Goal: Information Seeking & Learning: Learn about a topic

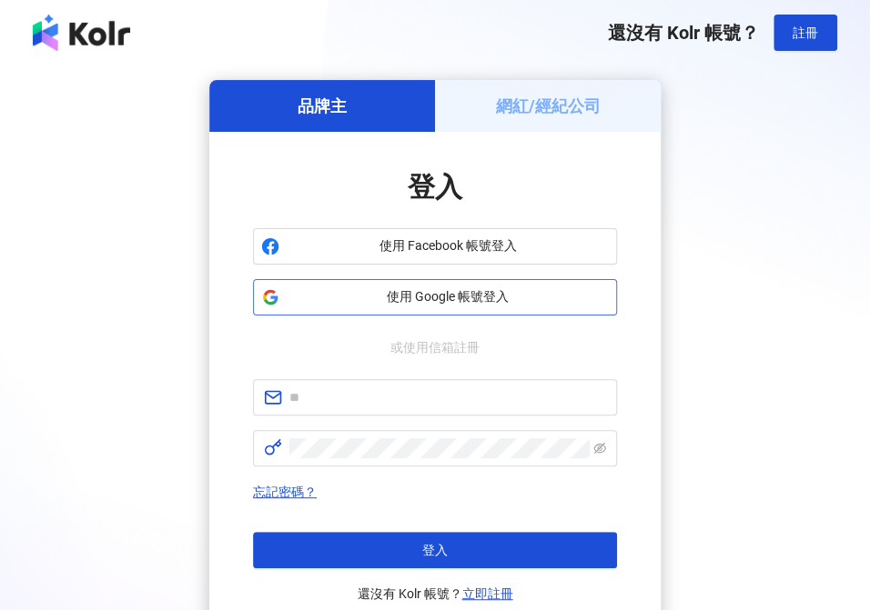
click at [512, 292] on span "使用 Google 帳號登入" at bounding box center [448, 297] width 322 height 18
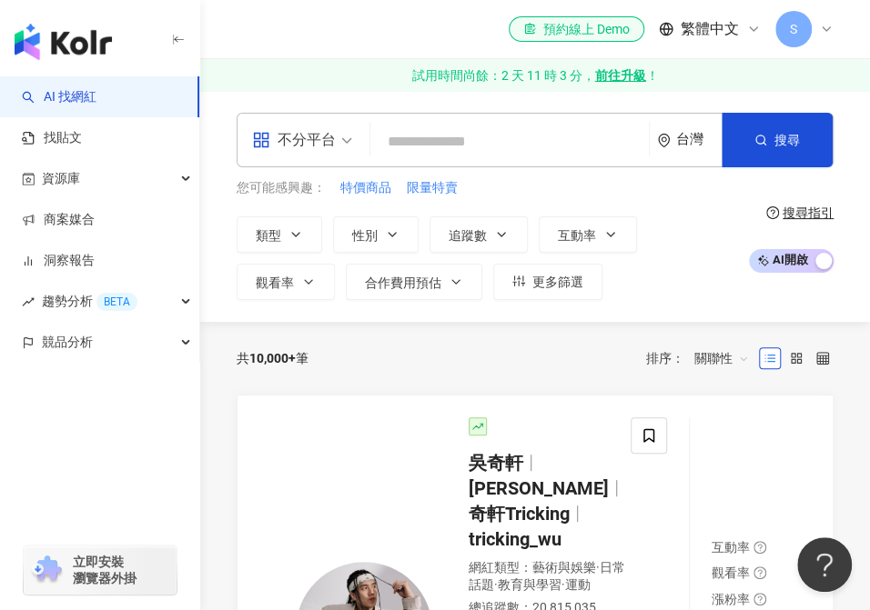
click at [795, 220] on div "搜尋指引" at bounding box center [807, 213] width 51 height 15
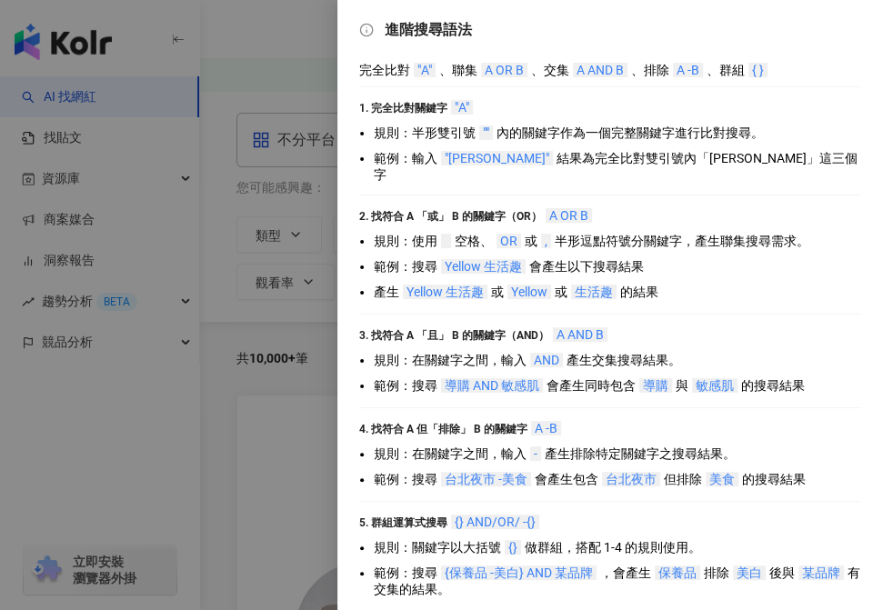
click at [272, 251] on div at bounding box center [441, 305] width 883 height 610
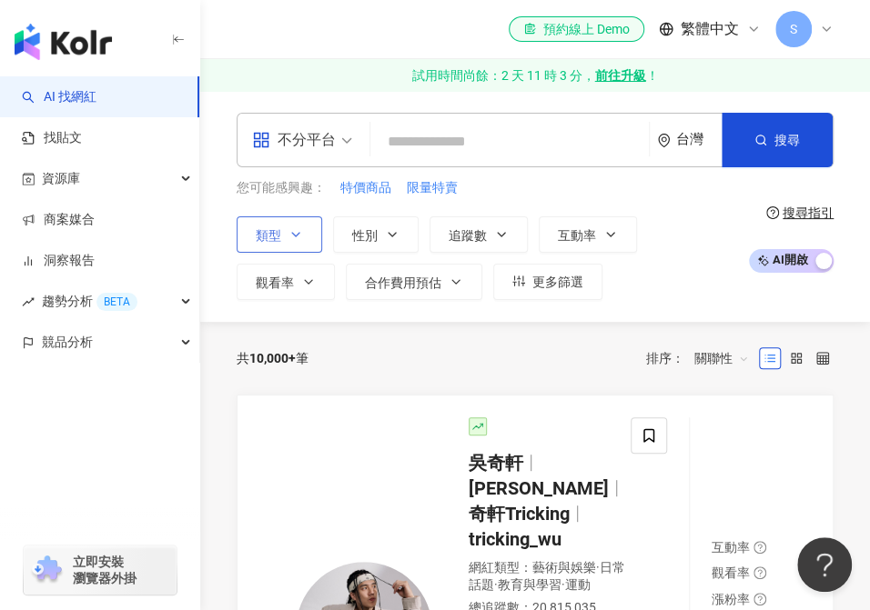
click at [294, 237] on icon "button" at bounding box center [295, 234] width 15 height 15
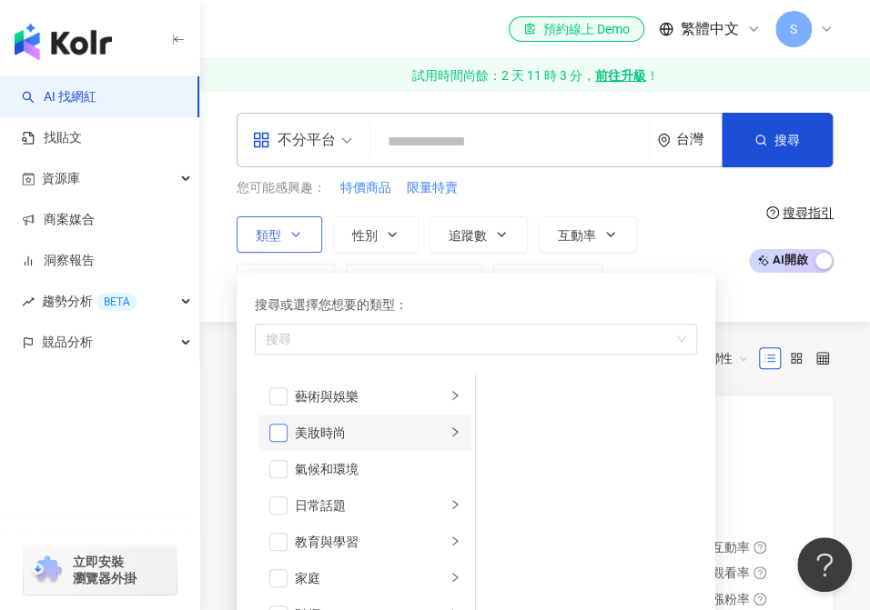
click at [284, 431] on span "button" at bounding box center [278, 433] width 18 height 18
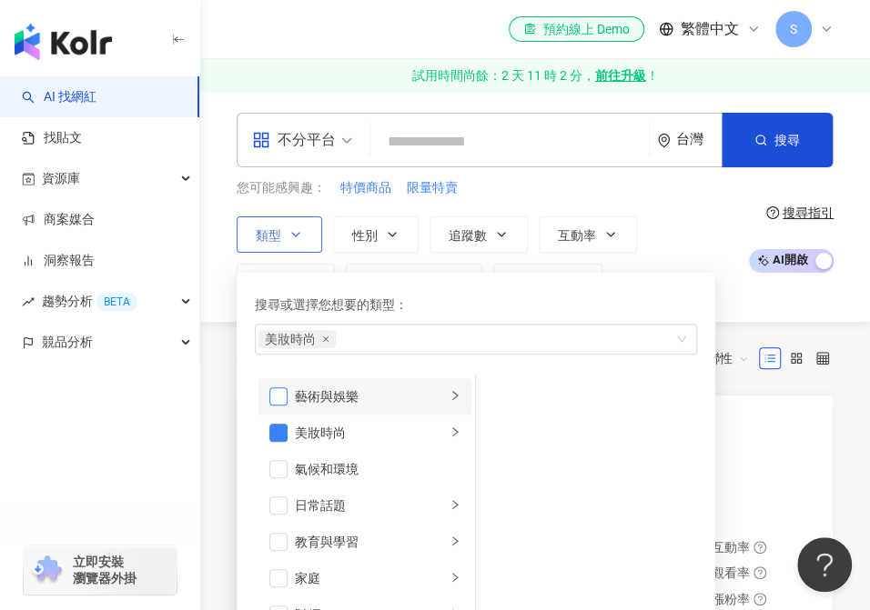
click at [281, 391] on span "button" at bounding box center [278, 396] width 18 height 18
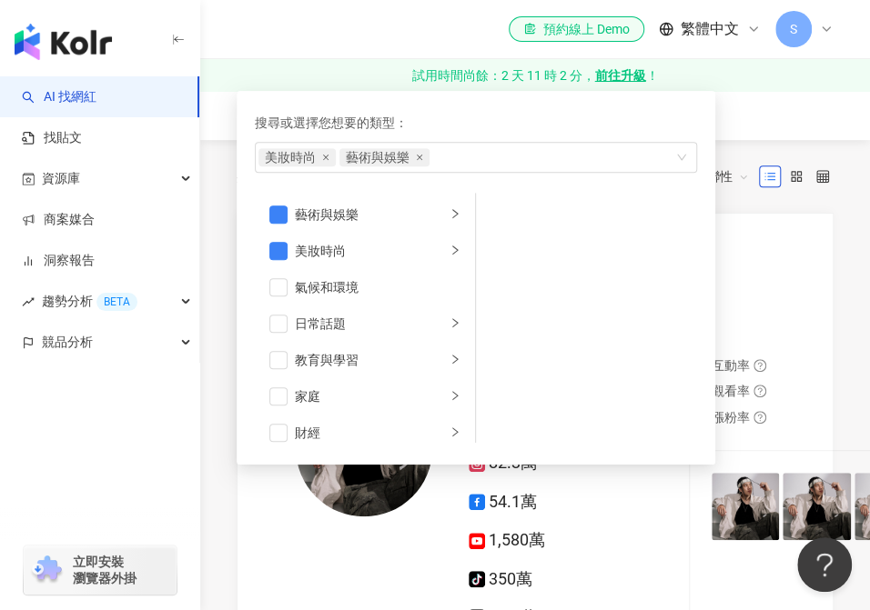
click at [769, 94] on div "您可能感興趣： 特價商品 限量特賣 類型 搜尋或選擇您想要的類型： 美妝時尚 藝術與娛樂 藝術與娛樂 美妝時尚 氣候和環境 日常話題 教育與學習 家庭 財經 …" at bounding box center [534, 57] width 597 height 122
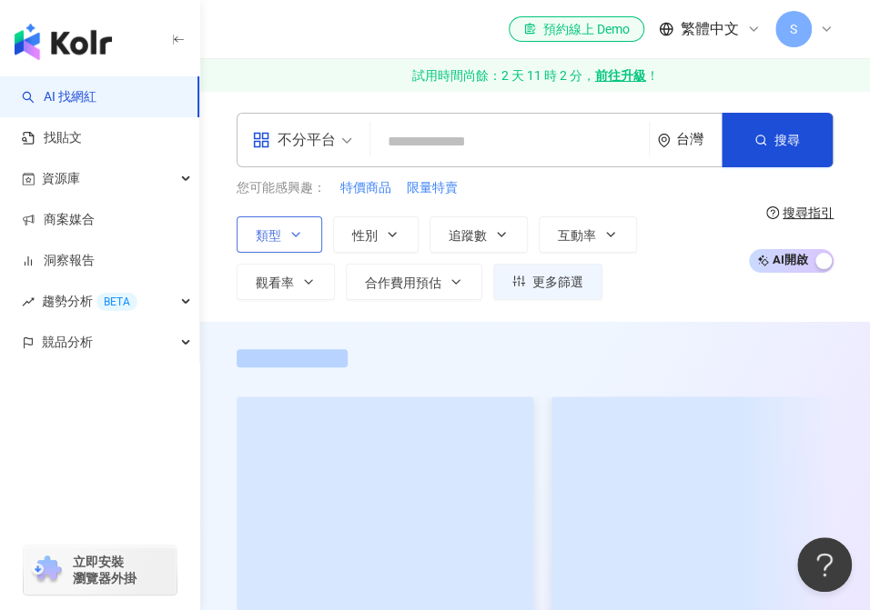
click at [293, 229] on icon "button" at bounding box center [295, 234] width 15 height 15
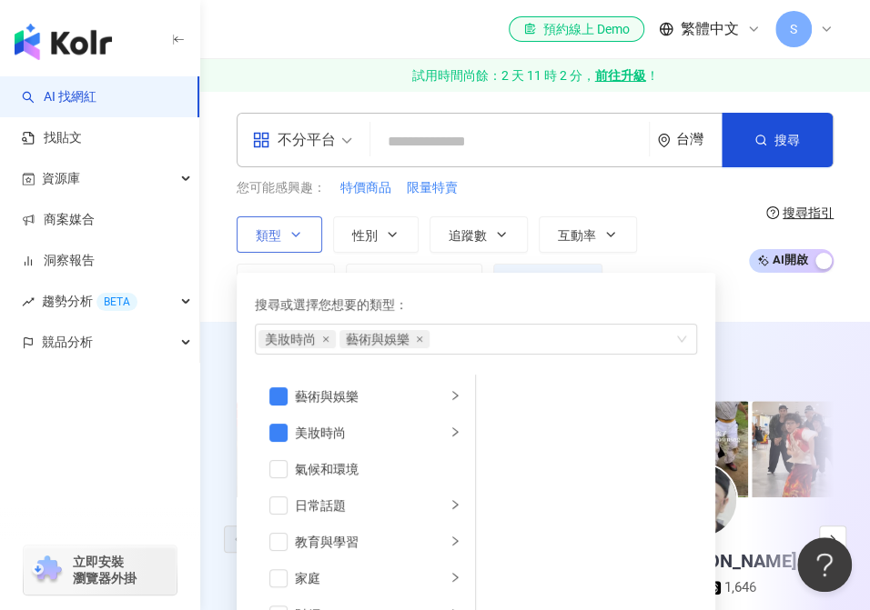
click at [293, 229] on icon "button" at bounding box center [295, 234] width 15 height 15
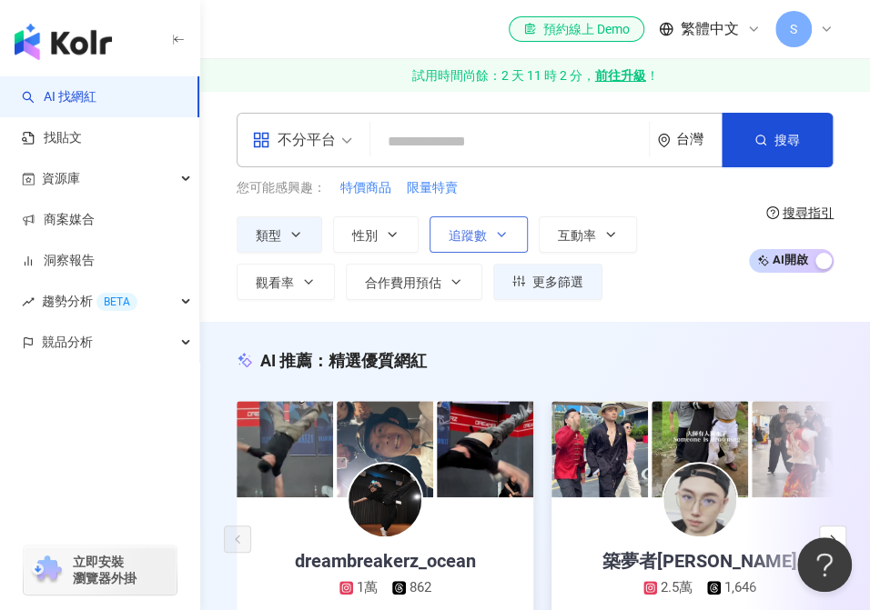
click at [476, 232] on span "追蹤數" at bounding box center [467, 235] width 38 height 15
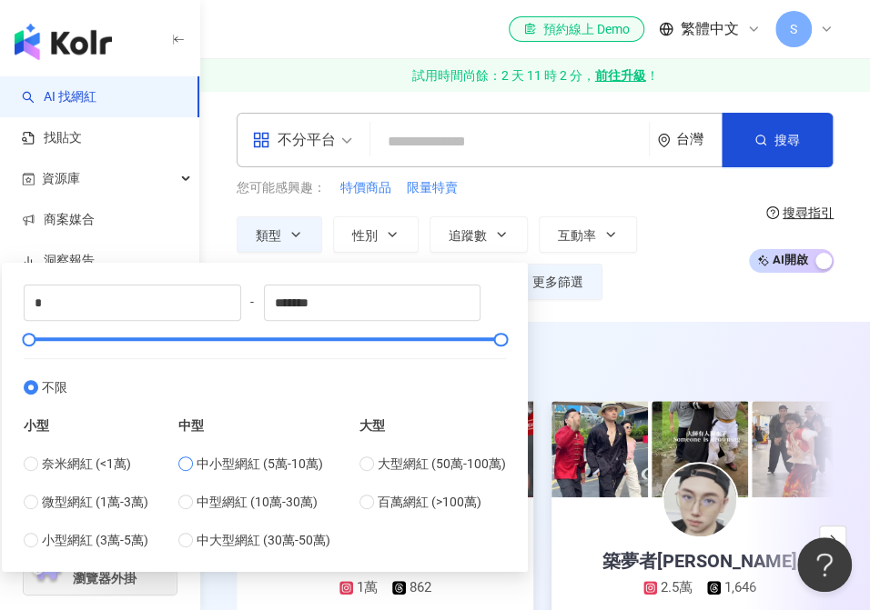
type input "*****"
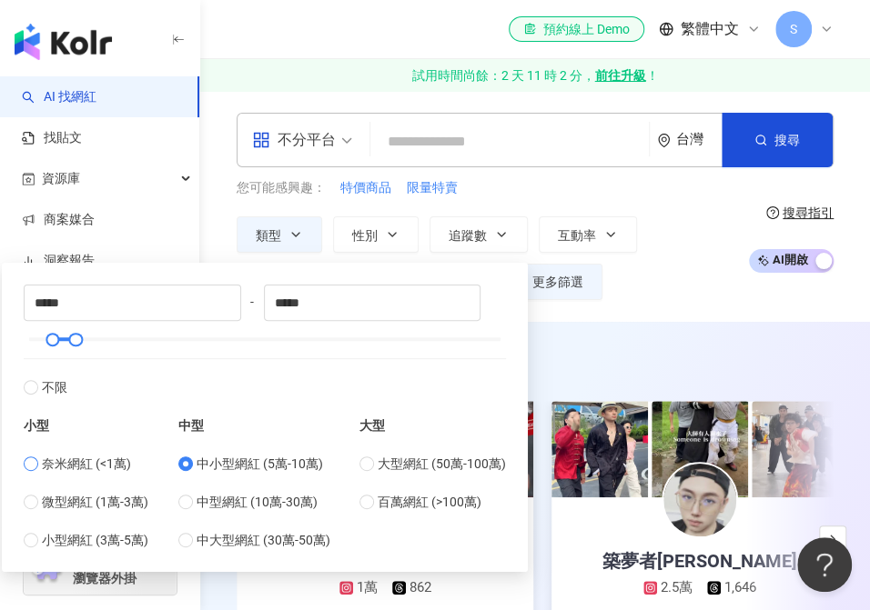
type input "*"
type input "****"
type input "*****"
type input "*"
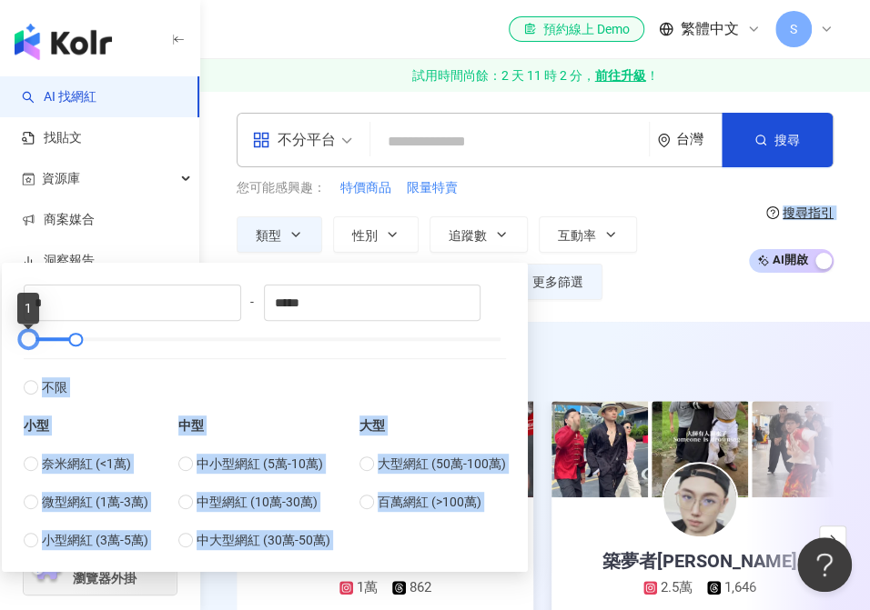
drag, startPoint x: 48, startPoint y: 341, endPoint x: -1, endPoint y: 339, distance: 49.1
click at [0, 339] on html "AI 找網紅 找貼文 資源庫 商案媒合 洞察報告 趨勢分析 BETA 競品分析 立即安裝 瀏覽器外掛 el-icon-cs 預約線上 Demo 繁體中文 S …" at bounding box center [435, 305] width 870 height 610
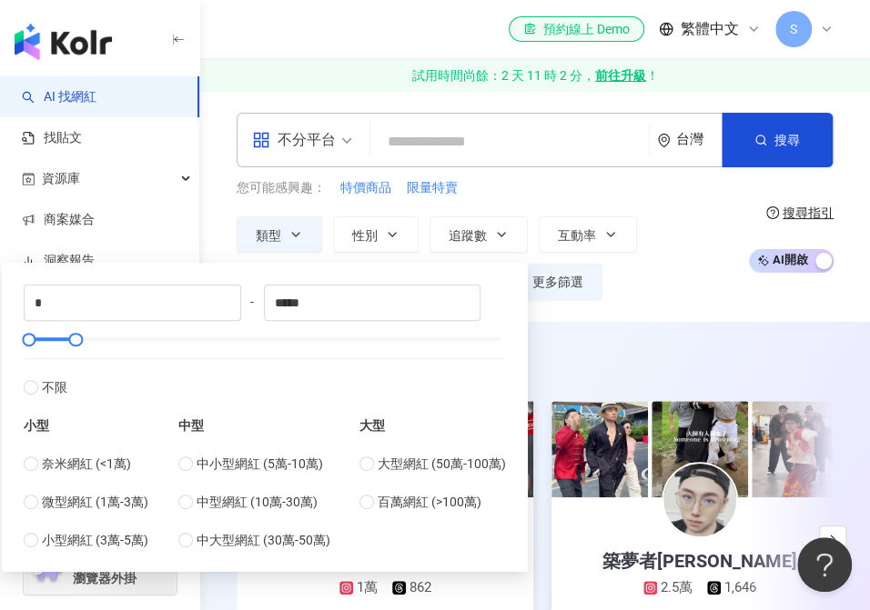
click at [519, 314] on div "* - ***** 不限 小型 奈米網紅 (<1萬) 微型網紅 (1萬-3萬) 小型網紅 (3萬-5萬) 中型 中小型網紅 (5萬-10萬) 中型網紅 (10…" at bounding box center [265, 417] width 526 height 309
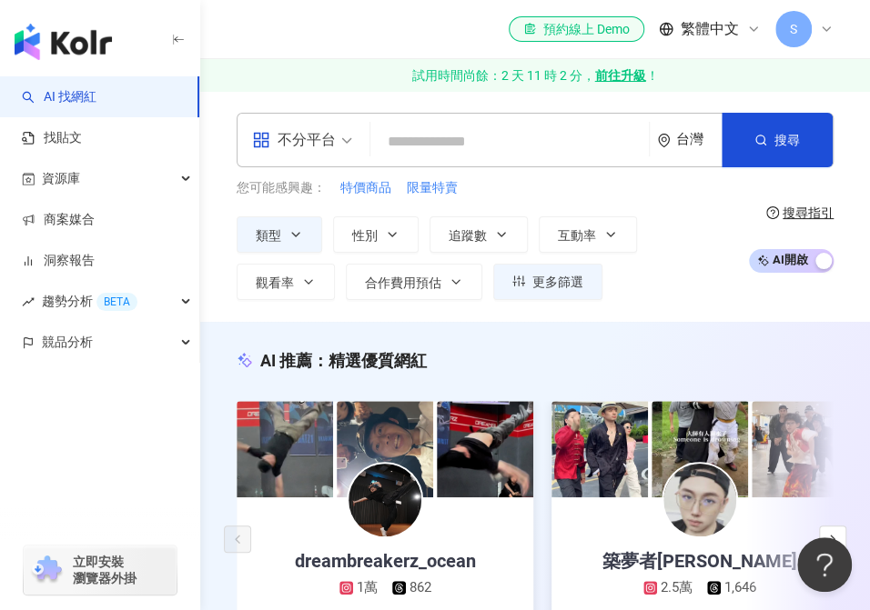
click at [579, 323] on div "AI 推薦 ： 精選優質網紅 dreambreakerz_ocean 1萬 862 互動率 1,519% 商業合作比例 0% 受眾性別 男 築夢者杰哥 2.5…" at bounding box center [534, 533] width 669 height 422
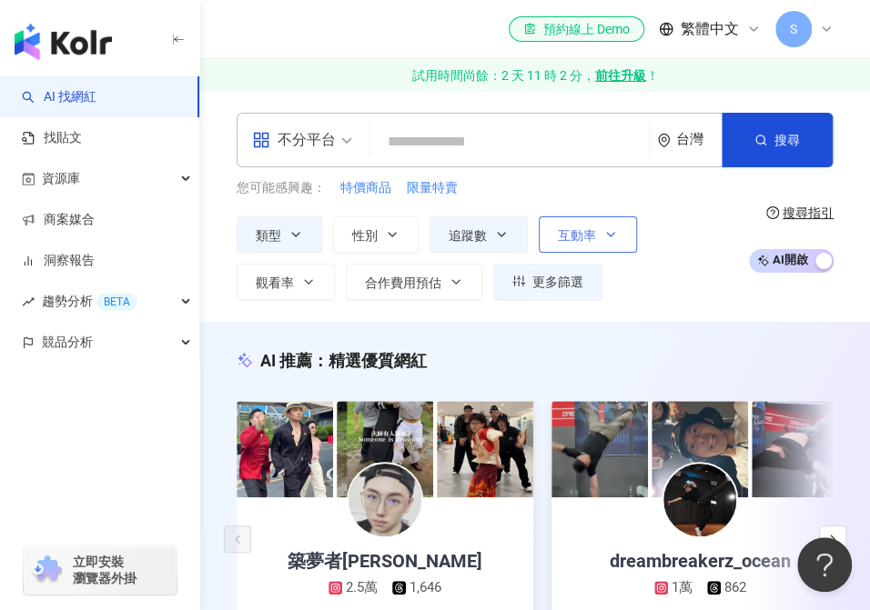
click at [599, 231] on button "互動率" at bounding box center [587, 234] width 98 height 36
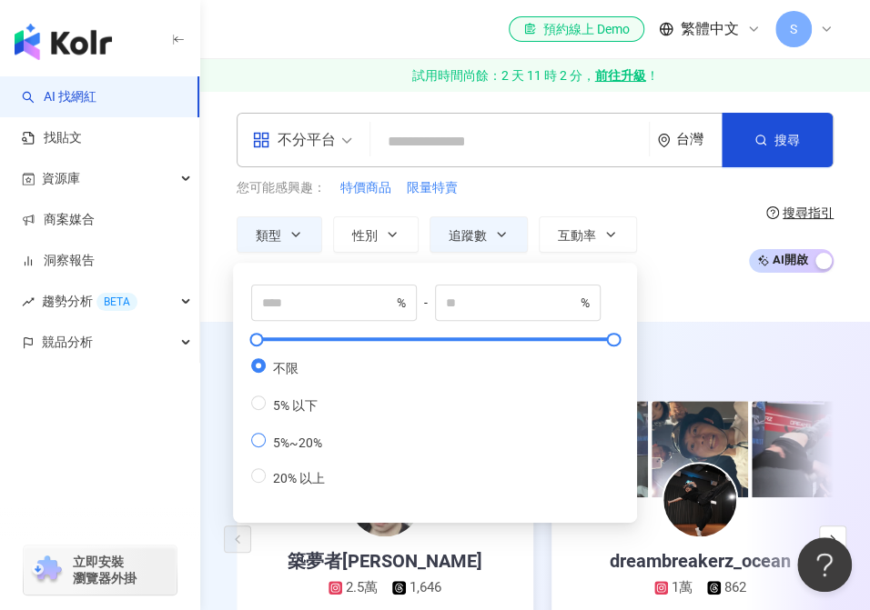
type input "*"
type input "**"
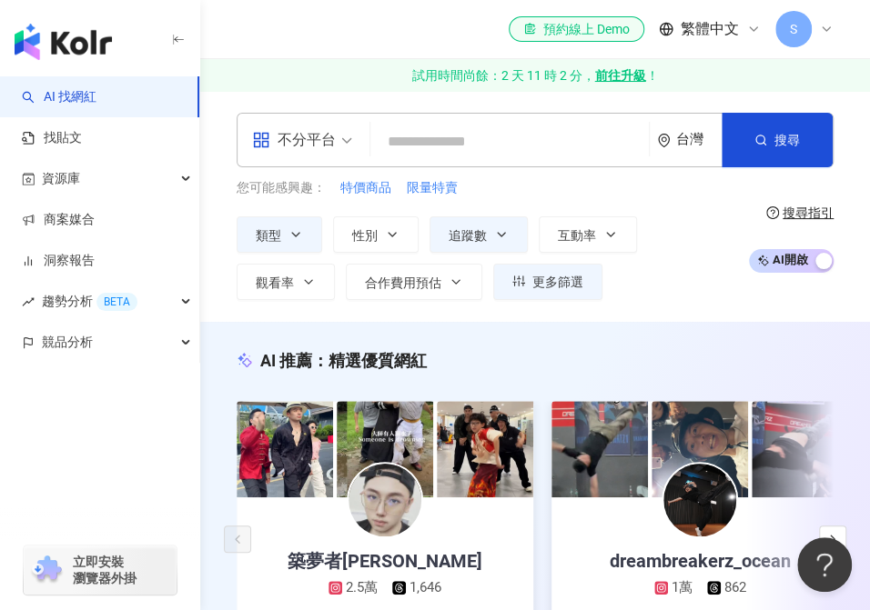
click at [669, 273] on div "類型 性別 追蹤數 互動率 觀看率 合作費用預估 更多篩選 * - ***** 不限 小型 奈米網紅 (<1萬) 微型網紅 (1萬-3萬) 小型網紅 (3萬-…" at bounding box center [486, 258] width 500 height 84
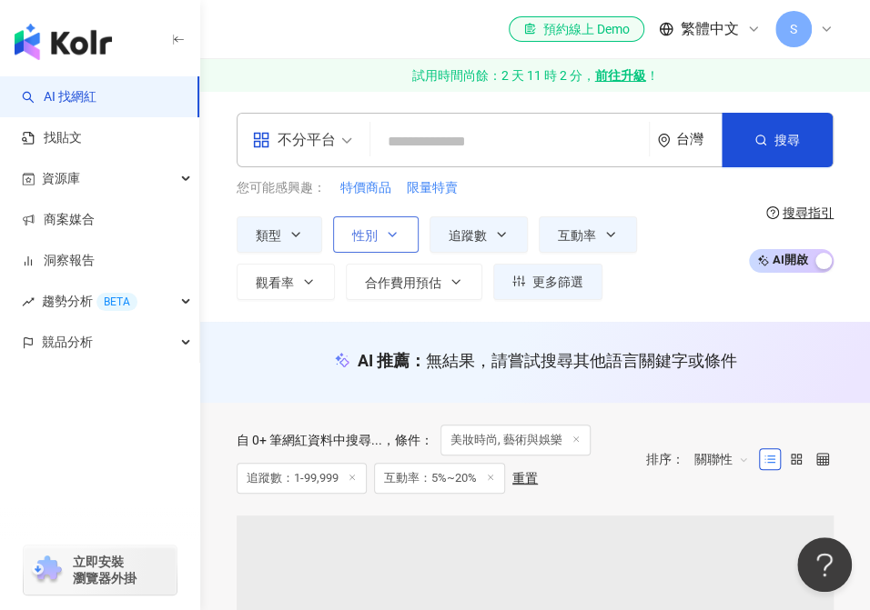
click at [388, 224] on button "性別" at bounding box center [375, 234] width 85 height 36
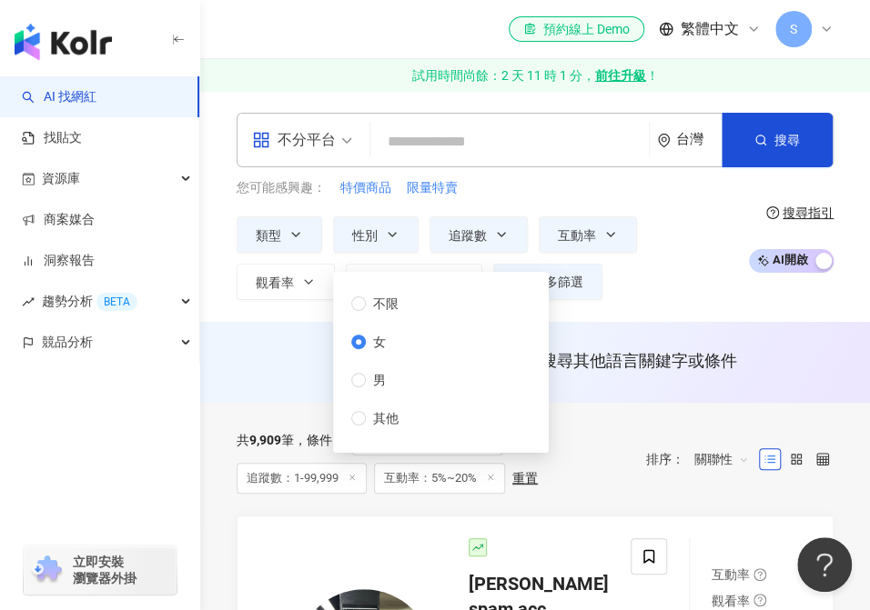
click at [669, 287] on div "類型 性別 追蹤數 互動率 觀看率 合作費用預估 更多篩選 * - ***** 不限 小型 奈米網紅 (<1萬) 微型網紅 (1萬-3萬) 小型網紅 (3萬-…" at bounding box center [486, 258] width 500 height 84
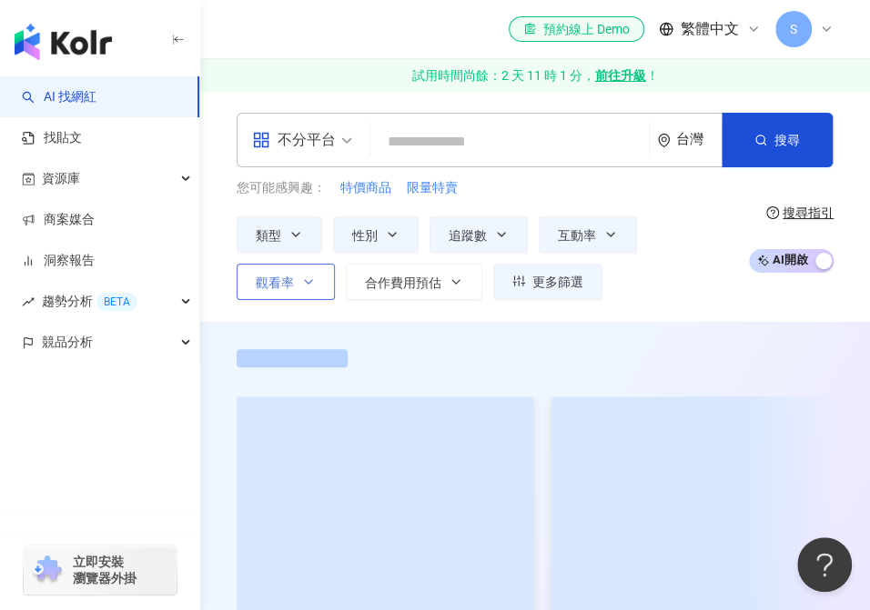
click at [318, 282] on button "觀看率" at bounding box center [285, 282] width 98 height 36
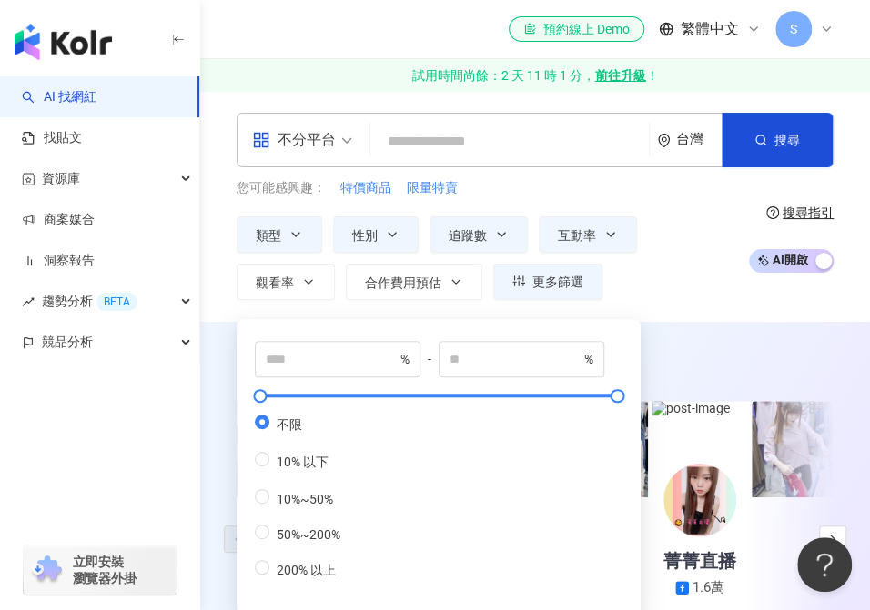
click at [655, 292] on div "類型 性別 追蹤數 互動率 觀看率 合作費用預估 更多篩選 * - ***** 不限 小型 奈米網紅 (<1萬) 微型網紅 (1萬-3萬) 小型網紅 (3萬-…" at bounding box center [486, 258] width 500 height 84
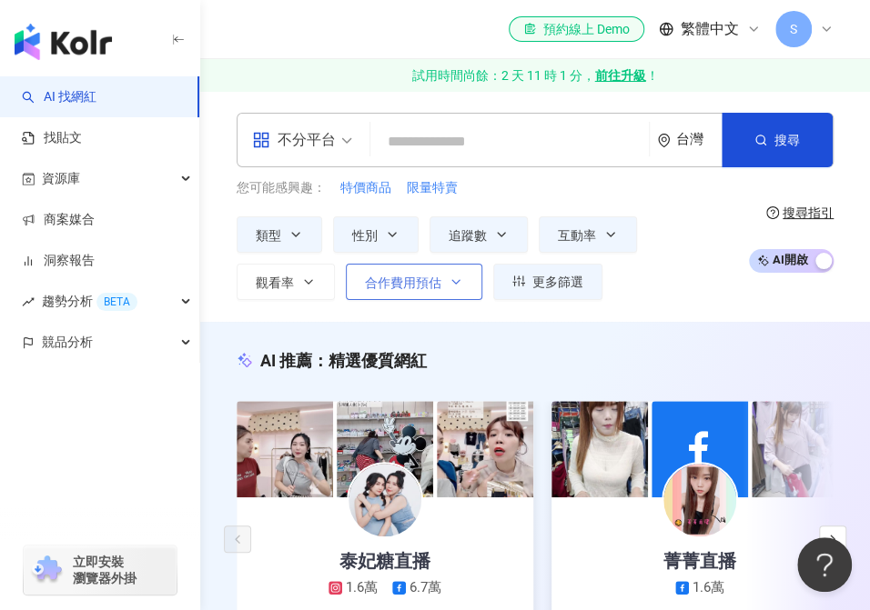
click at [443, 288] on button "合作費用預估" at bounding box center [414, 282] width 136 height 36
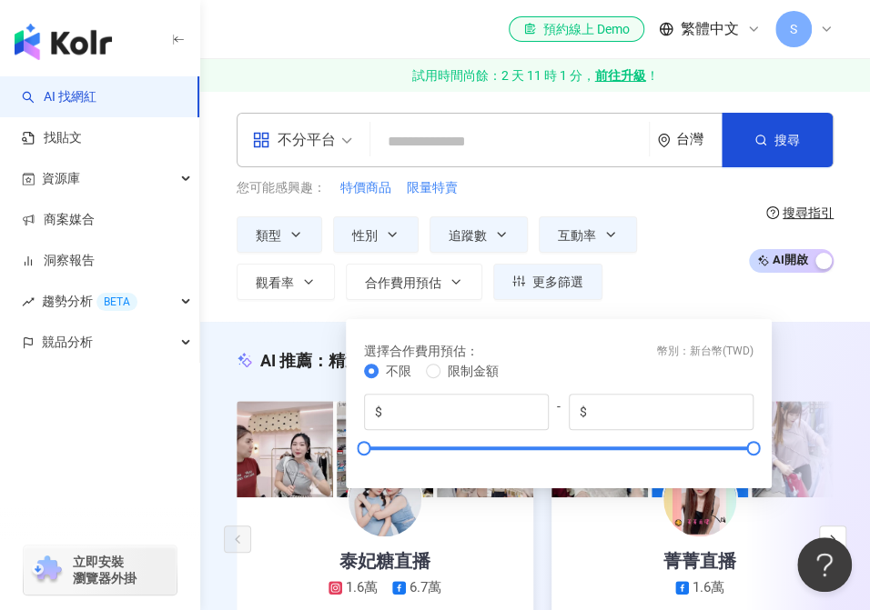
click at [672, 286] on div "類型 性別 追蹤數 互動率 觀看率 合作費用預估 更多篩選 * - ***** 不限 小型 奈米網紅 (<1萬) 微型網紅 (1萬-3萬) 小型網紅 (3萬-…" at bounding box center [486, 258] width 500 height 84
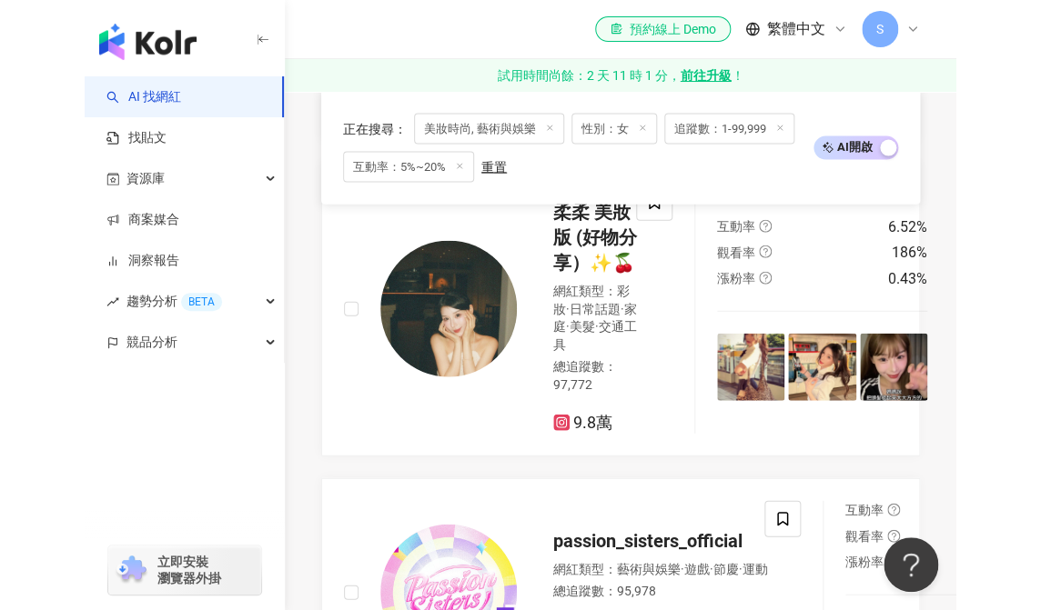
scroll to position [954, 0]
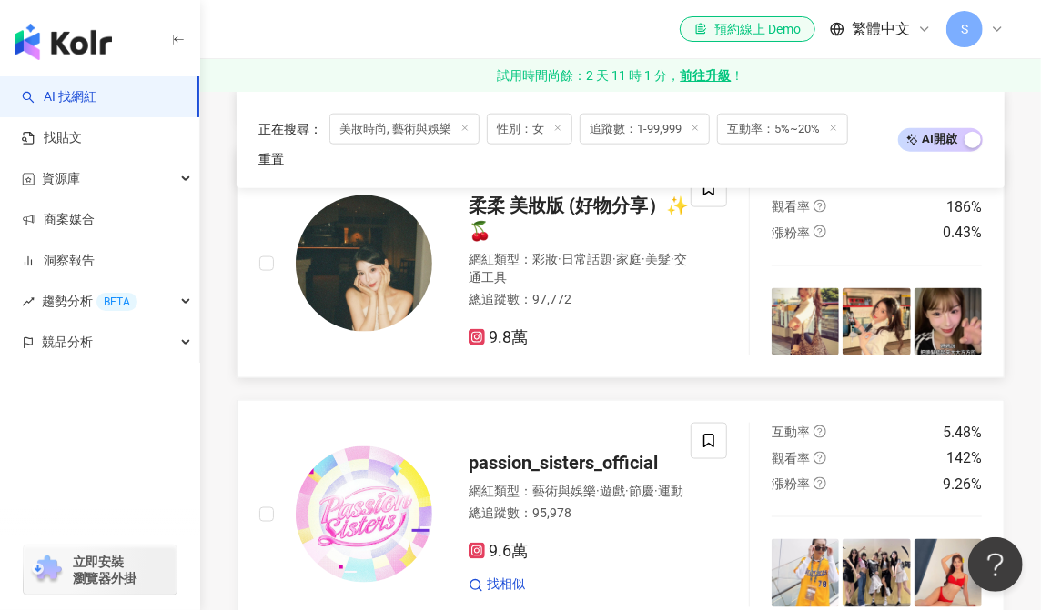
click at [552, 227] on span "柔柔 美妝版 (好物分享）✨🍒" at bounding box center [578, 218] width 220 height 47
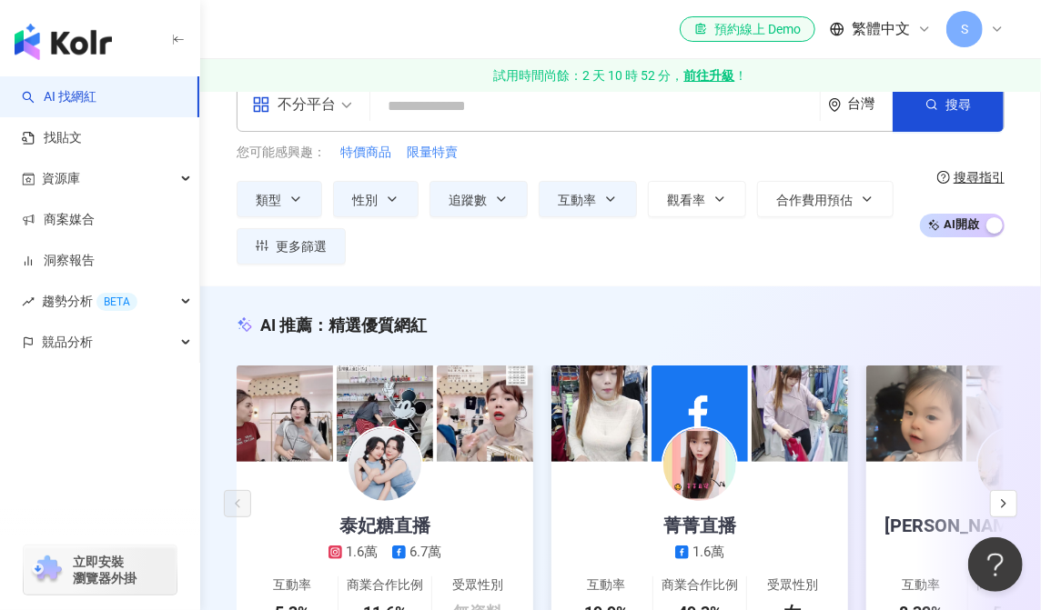
scroll to position [0, 0]
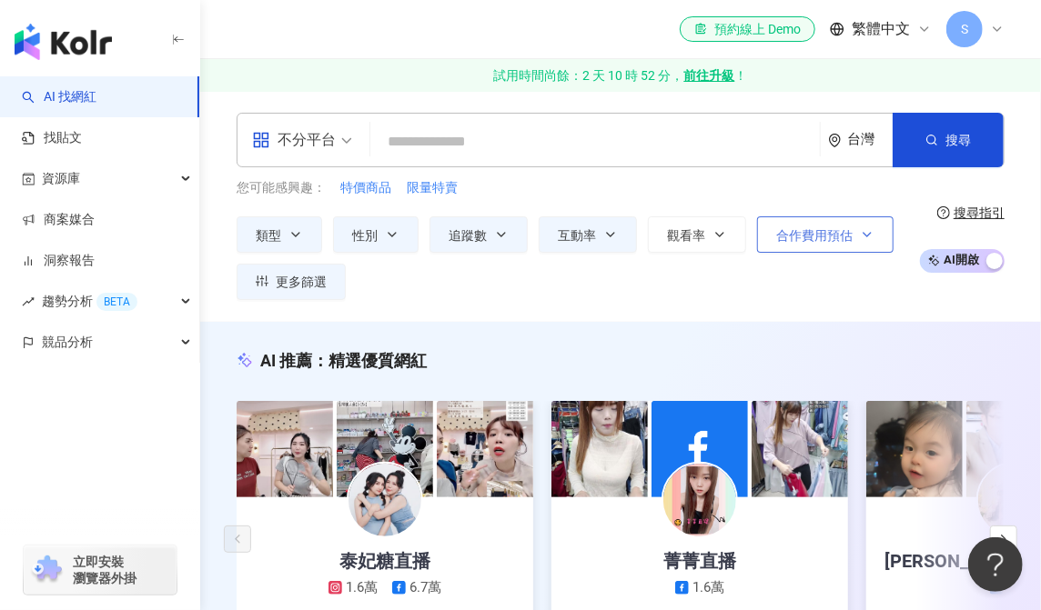
click at [819, 235] on span "合作費用預估" at bounding box center [814, 235] width 76 height 15
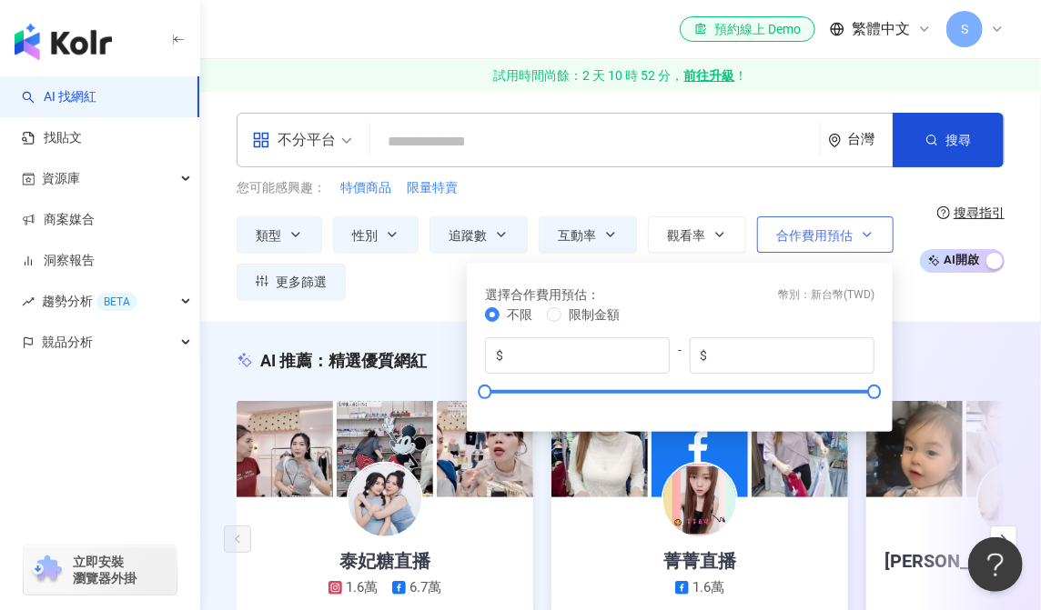
click at [819, 235] on span "合作費用預估" at bounding box center [814, 235] width 76 height 15
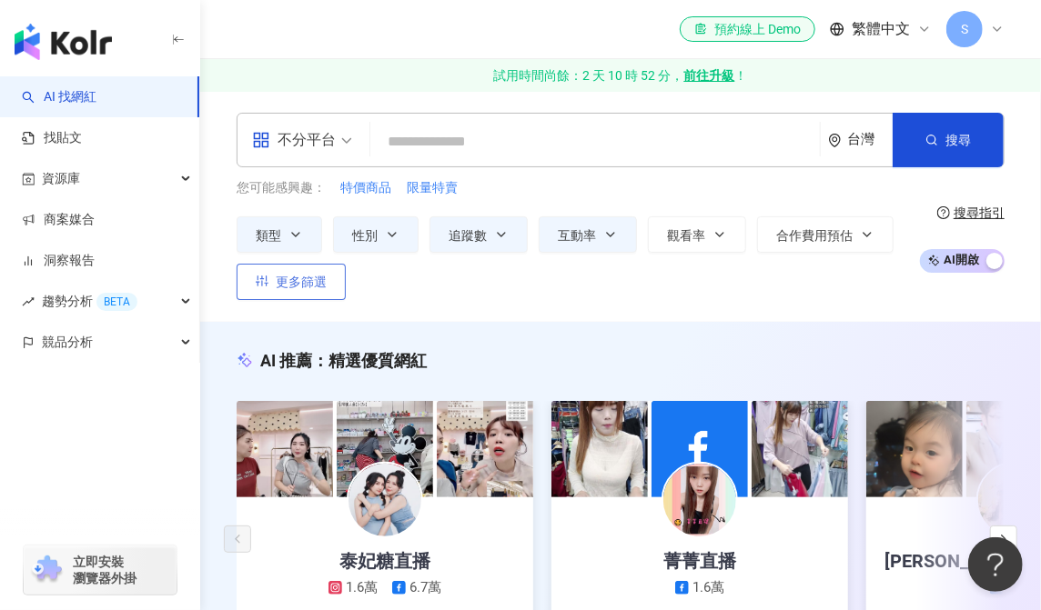
click at [297, 291] on button "更多篩選" at bounding box center [290, 282] width 109 height 36
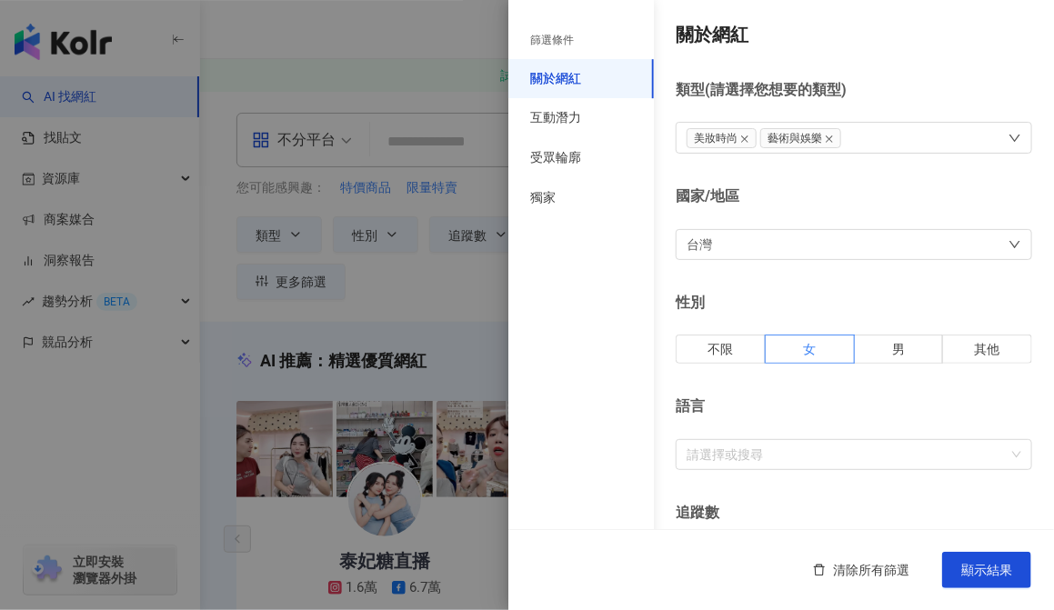
click at [436, 291] on div at bounding box center [527, 305] width 1054 height 610
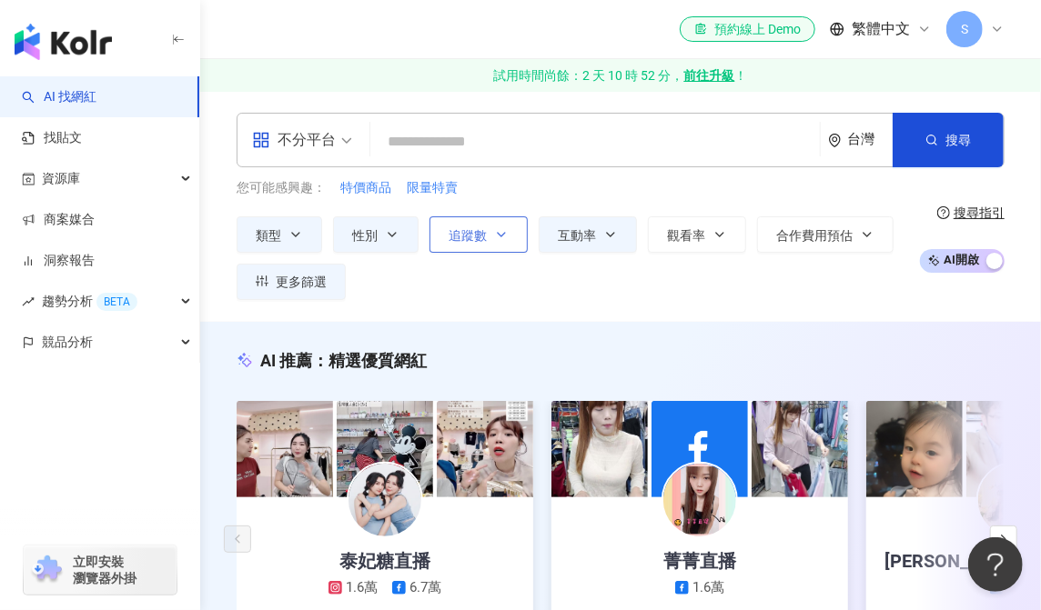
click at [476, 238] on span "追蹤數" at bounding box center [467, 235] width 38 height 15
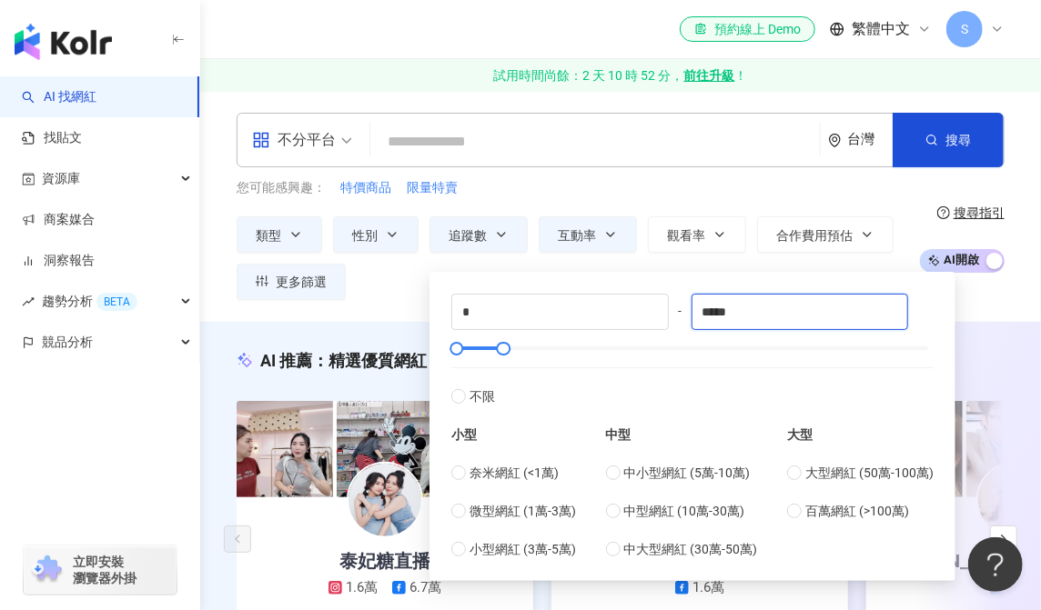
drag, startPoint x: 753, startPoint y: 307, endPoint x: 690, endPoint y: 318, distance: 63.7
click at [690, 318] on div "* - ***** 不限 小型 奈米網紅 (<1萬) 微型網紅 (1萬-3萬) 小型網紅 (3萬-5萬) 中型 中小型網紅 (5萬-10萬) 中型網紅 (10…" at bounding box center [692, 427] width 482 height 266
type input "*****"
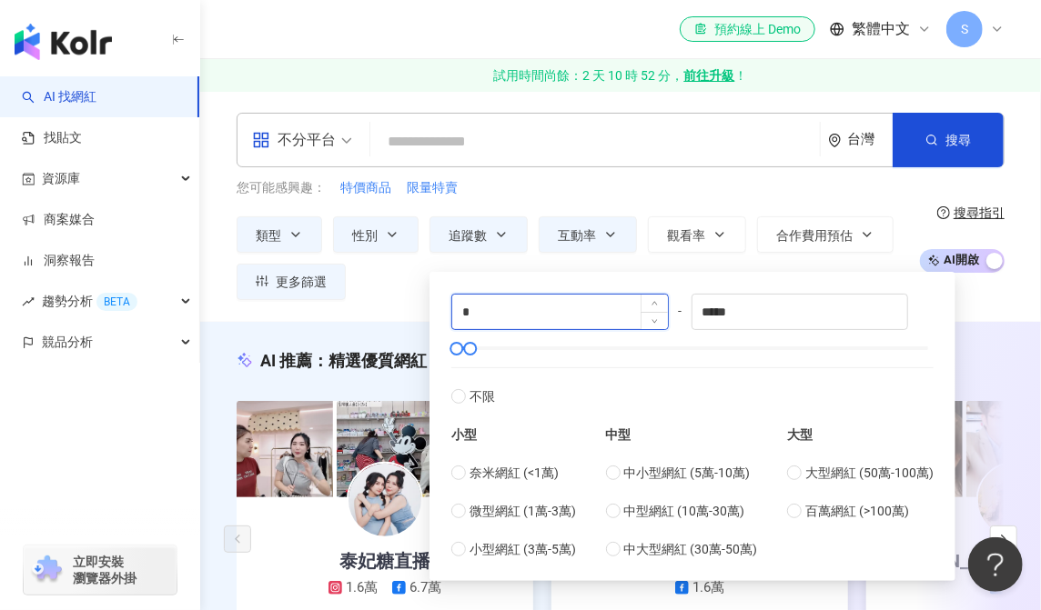
drag, startPoint x: 508, startPoint y: 315, endPoint x: 458, endPoint y: 314, distance: 50.0
click at [458, 314] on input "*" at bounding box center [560, 312] width 216 height 35
click at [869, 382] on label "不限" at bounding box center [692, 386] width 482 height 39
type input "*"
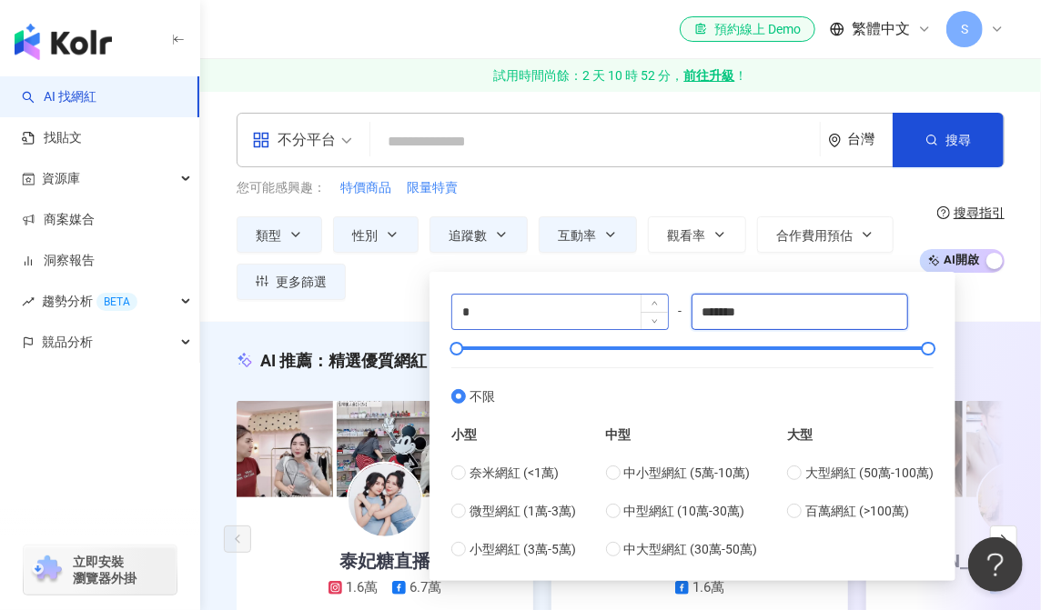
drag, startPoint x: 791, startPoint y: 317, endPoint x: 554, endPoint y: 318, distance: 237.4
click at [554, 318] on div "* - ******* 不限 小型 奈米網紅 (<1萬) 微型網紅 (1萬-3萬) 小型網紅 (3萬-5萬) 中型 中小型網紅 (5萬-10萬) 中型網紅 (…" at bounding box center [692, 427] width 482 height 266
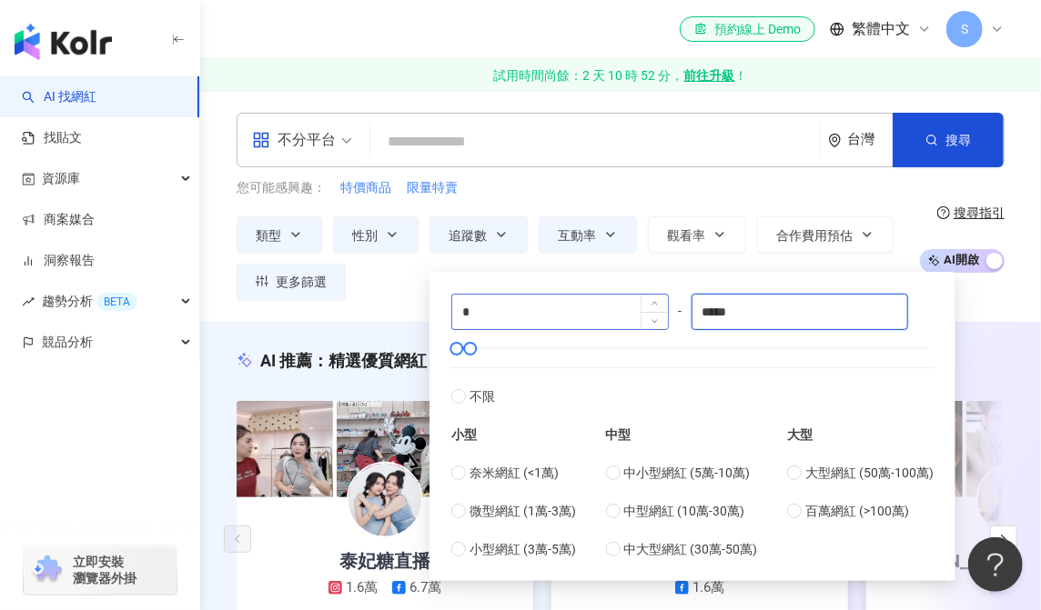
type input "*****"
click at [558, 318] on input "*" at bounding box center [560, 312] width 216 height 35
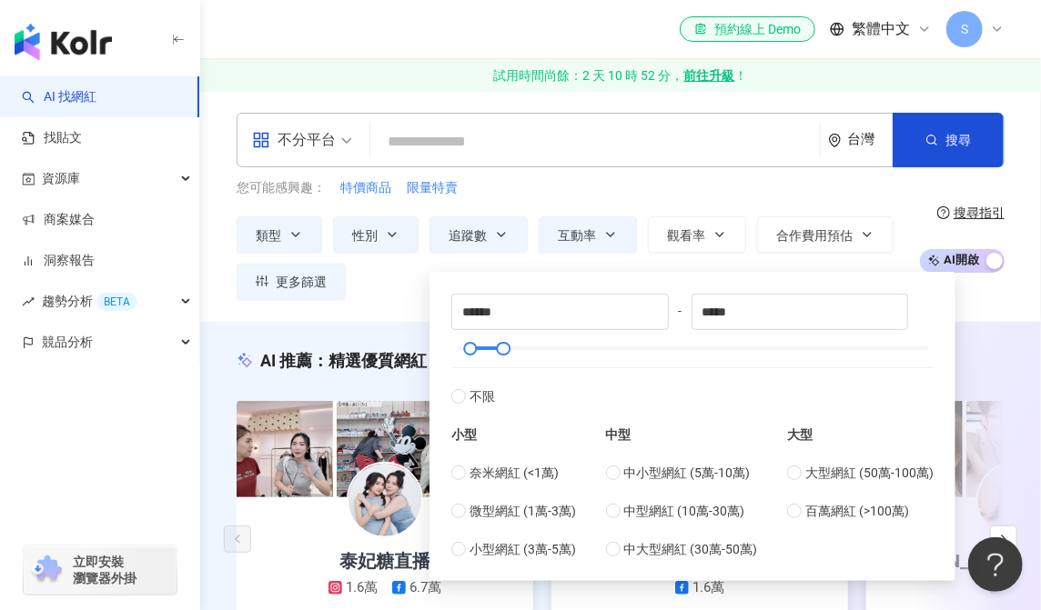
click at [378, 285] on div "類型 性別 追蹤數 互動率 觀看率 合作費用預估 更多篩選 篩選條件 關於網紅 互動潛力 受眾輪廓 獨家 關於網紅 類型 ( 請選擇您想要的類型 ) 美妝時尚…" at bounding box center [571, 258] width 671 height 84
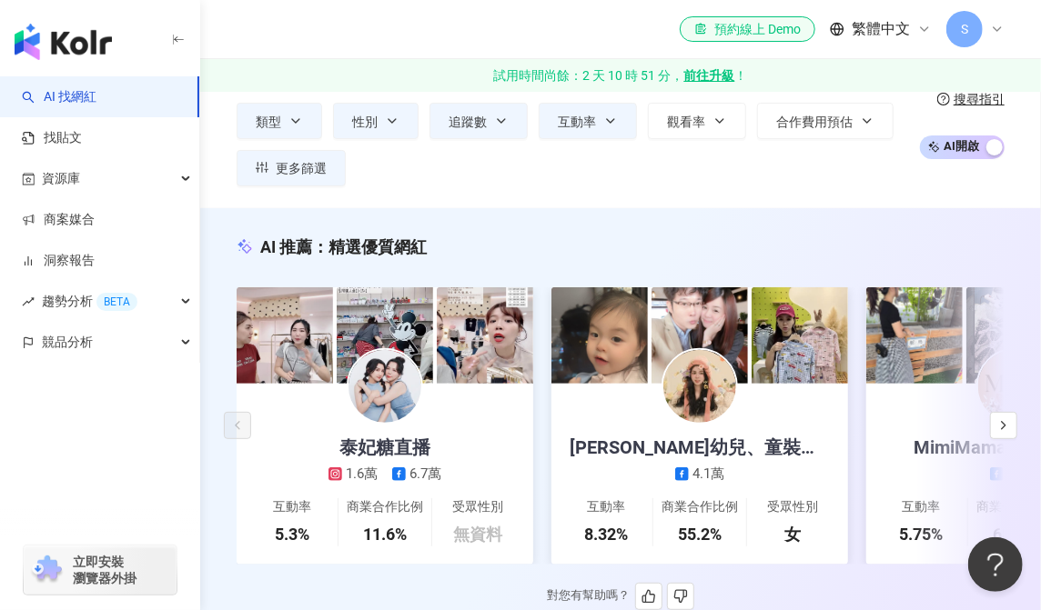
scroll to position [91, 0]
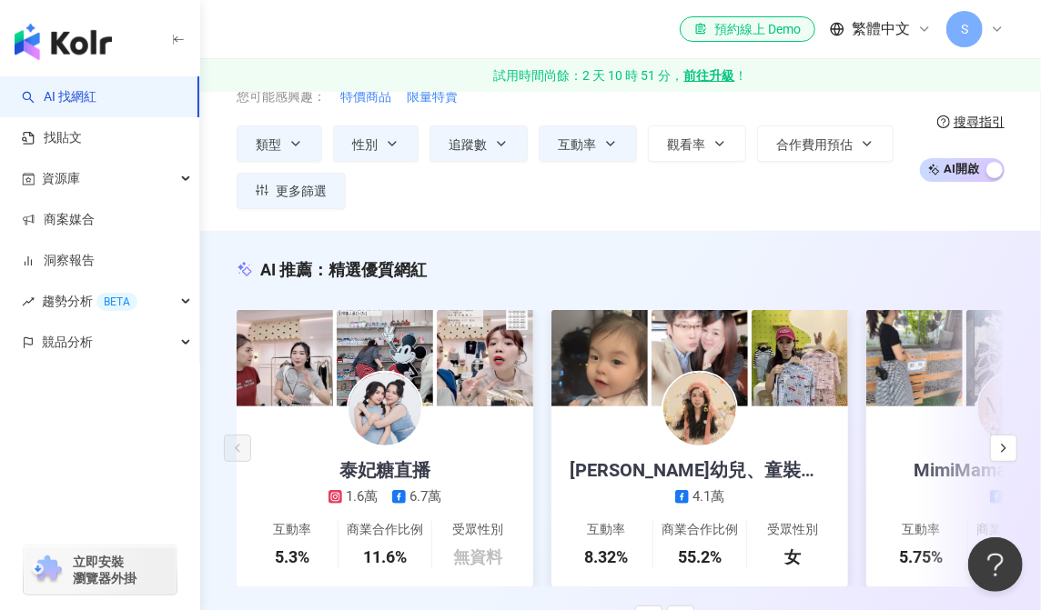
click at [799, 369] on img at bounding box center [799, 358] width 96 height 96
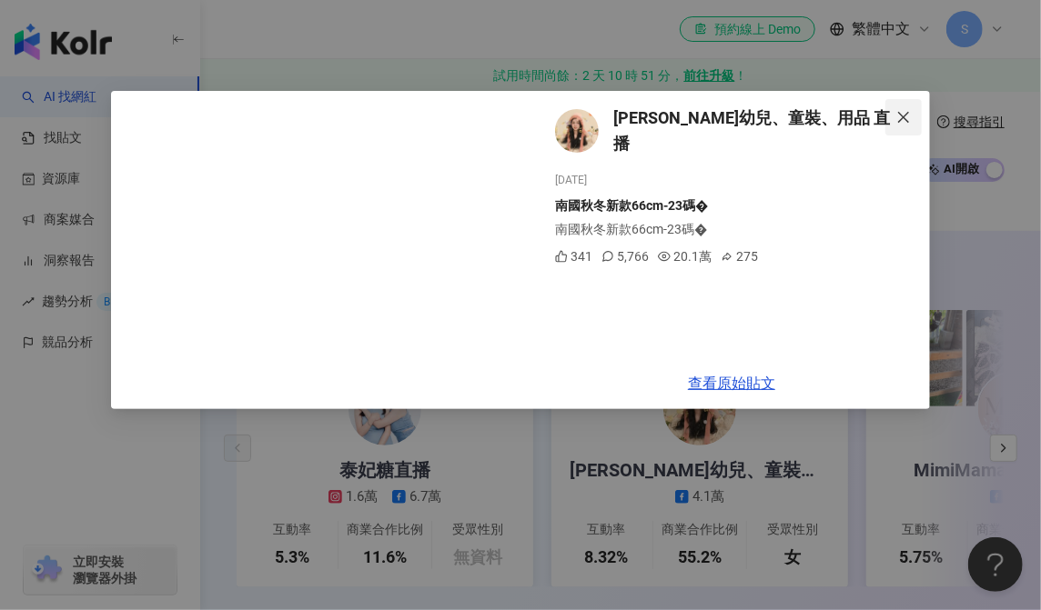
click at [869, 117] on icon "close" at bounding box center [903, 117] width 15 height 15
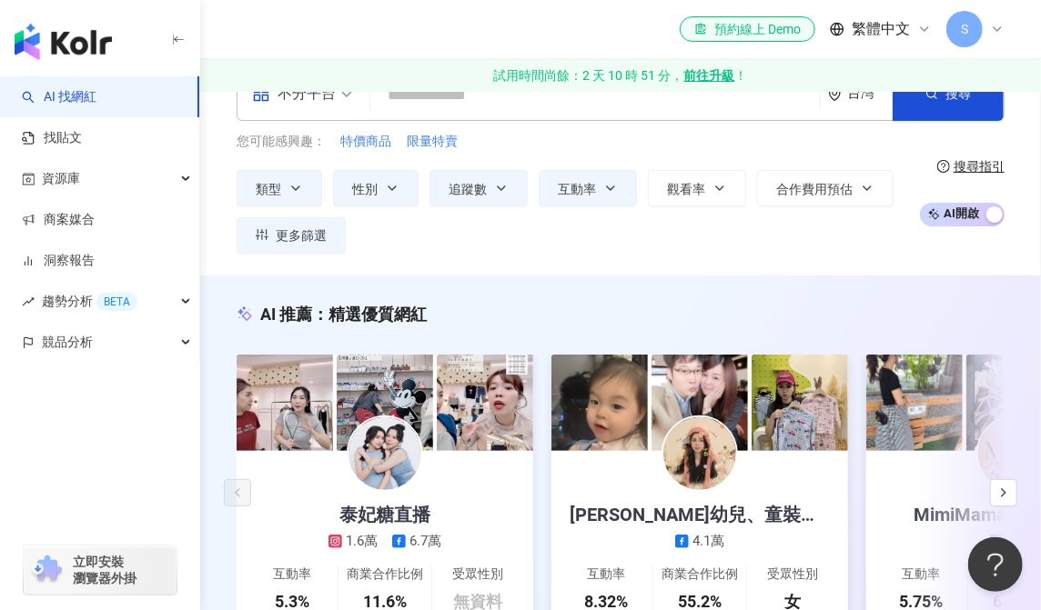
scroll to position [0, 0]
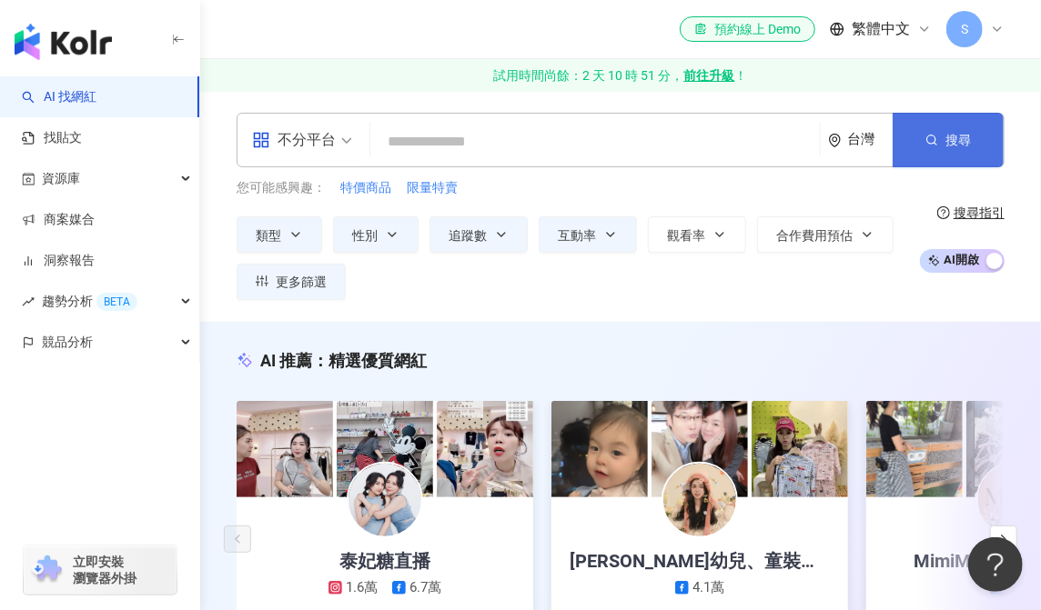
click at [869, 130] on button "搜尋" at bounding box center [947, 140] width 111 height 55
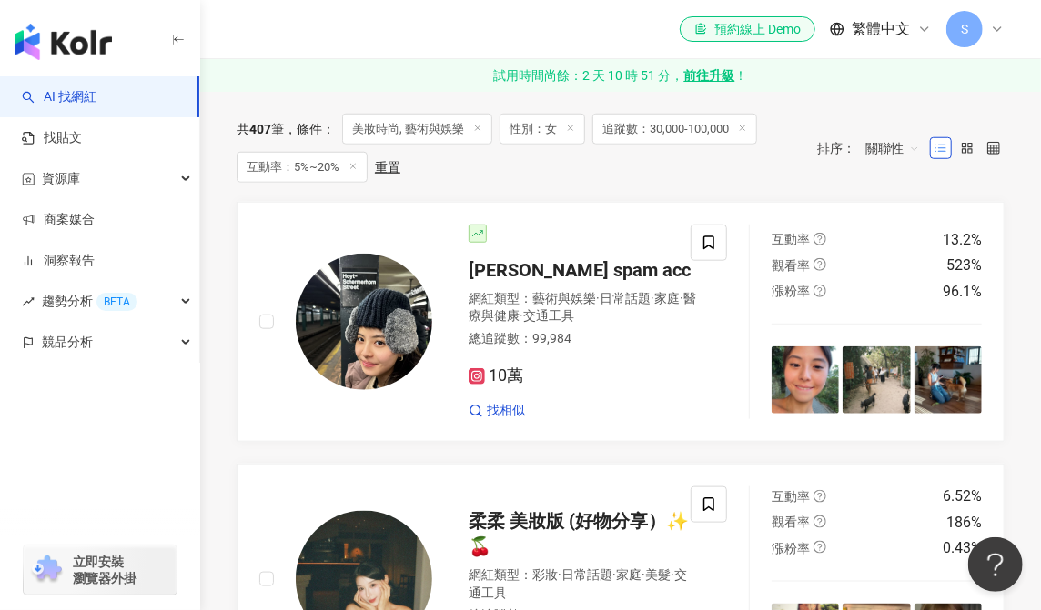
scroll to position [455, 0]
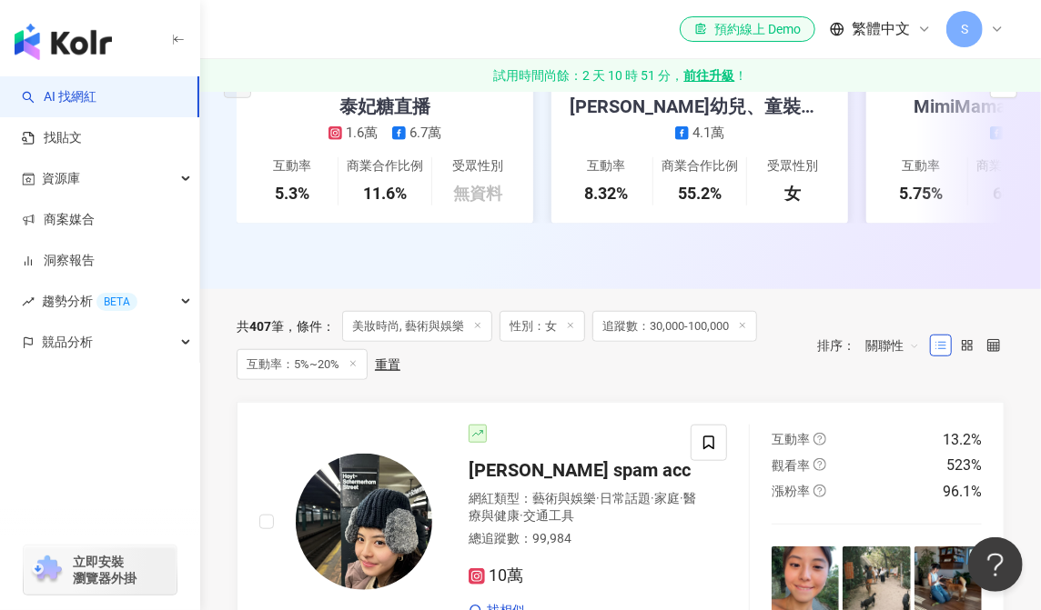
click at [668, 337] on span "追蹤數：30,000-100,000" at bounding box center [674, 326] width 165 height 31
click at [747, 330] on icon at bounding box center [742, 325] width 9 height 9
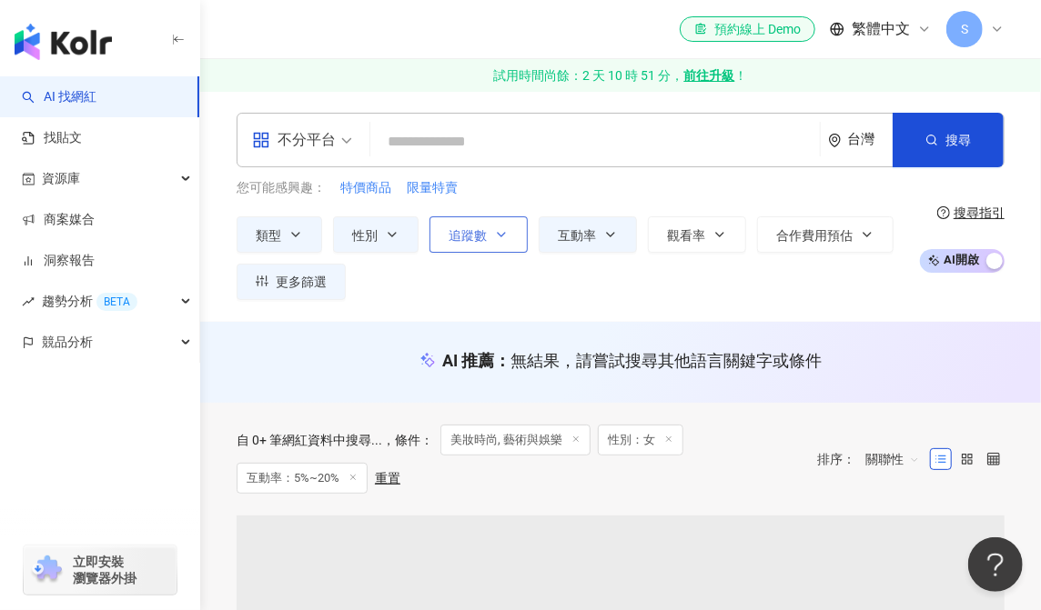
click at [492, 228] on button "追蹤數" at bounding box center [478, 234] width 98 height 36
type input "*"
type input "*******"
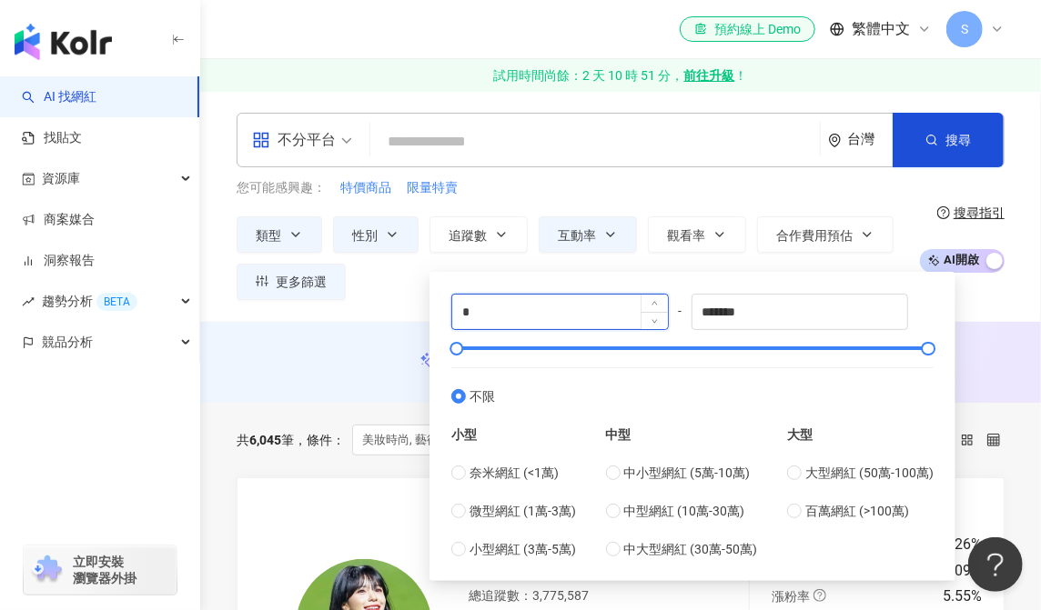
click at [516, 311] on input "*" at bounding box center [560, 312] width 216 height 35
type input "*****"
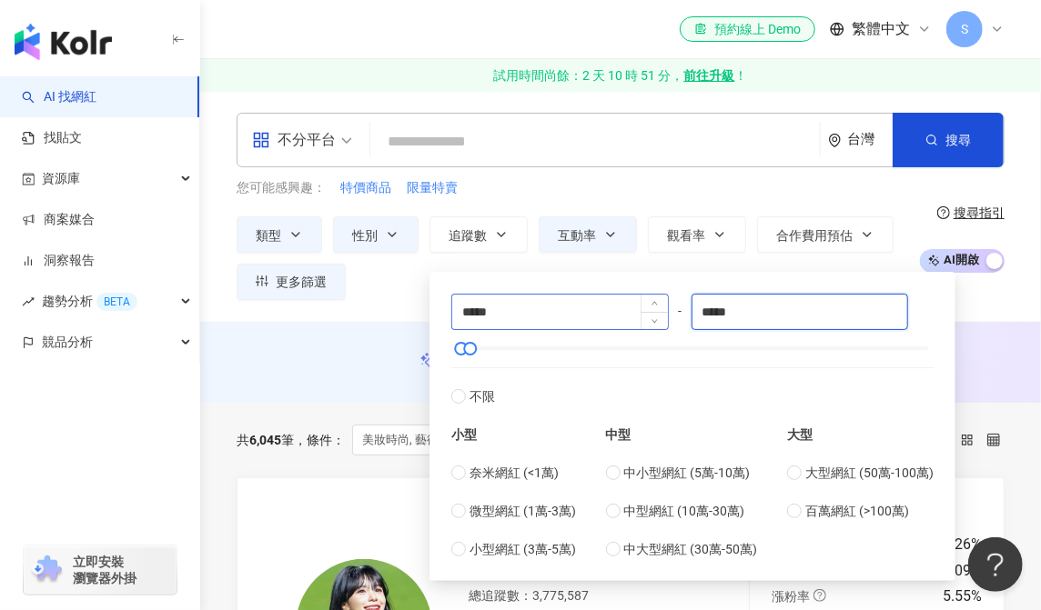
type input "*****"
click at [751, 318] on input "*****" at bounding box center [800, 312] width 216 height 35
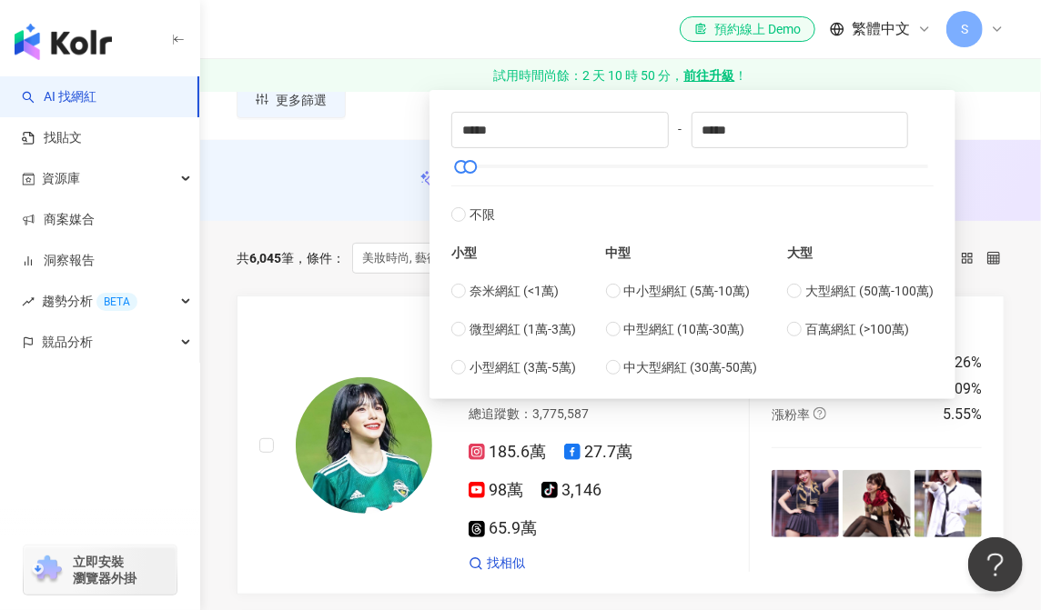
click at [366, 207] on div "AI 推薦 ： 無結果，請嘗試搜尋其他語言關鍵字或條件" at bounding box center [620, 180] width 840 height 81
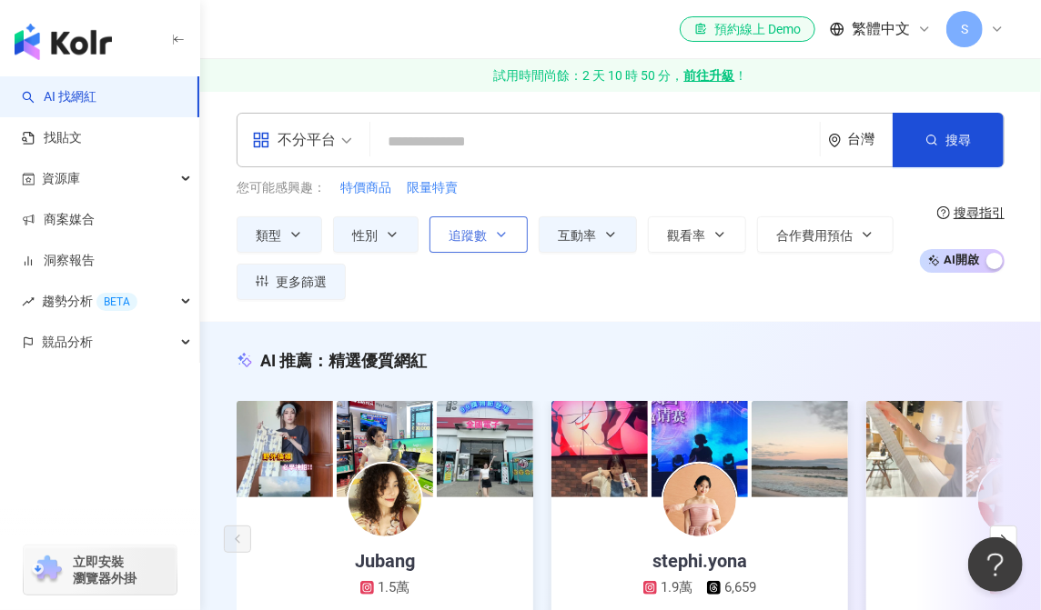
click at [469, 238] on span "追蹤數" at bounding box center [467, 235] width 38 height 15
click at [386, 299] on div "不分平台 台灣 搜尋 您可能感興趣： 特價商品 限量特賣 類型 性別 追蹤數 互動率 觀看率 合作費用預估 更多篩選 篩選條件 關於網紅 互動潛力 受眾輪廓 …" at bounding box center [620, 206] width 840 height 231
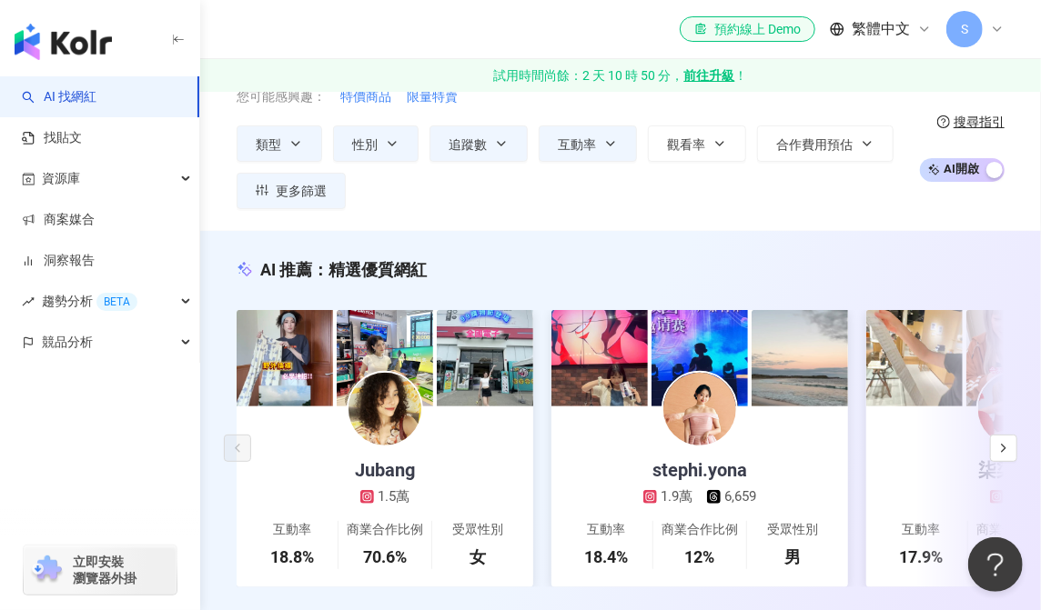
scroll to position [168, 0]
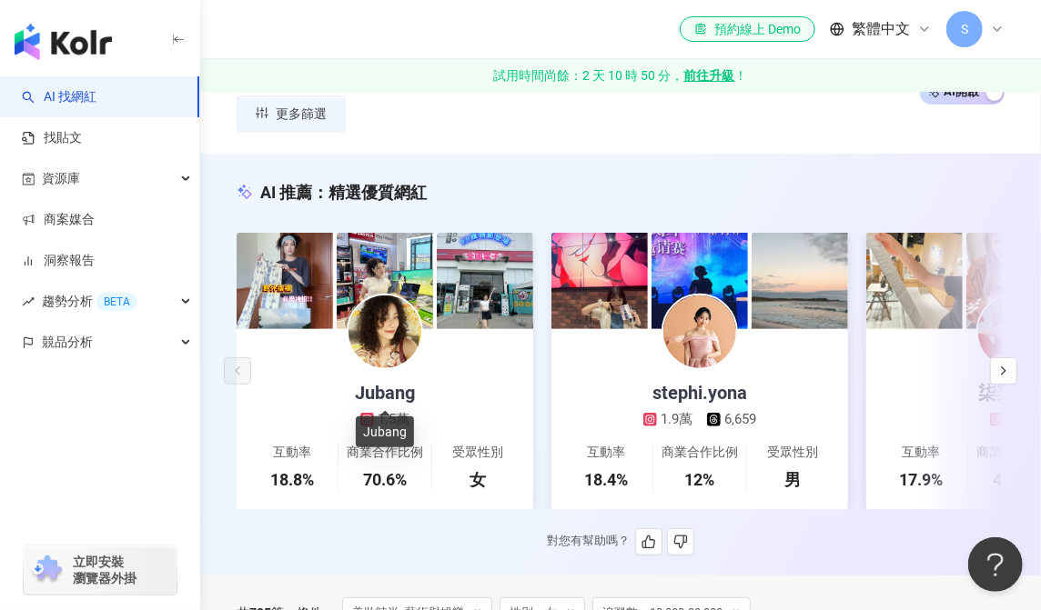
click at [395, 404] on div "Jubang" at bounding box center [385, 392] width 96 height 25
click at [686, 380] on div "stephi.yona" at bounding box center [699, 392] width 131 height 25
click at [869, 378] on icon "button" at bounding box center [1003, 371] width 15 height 15
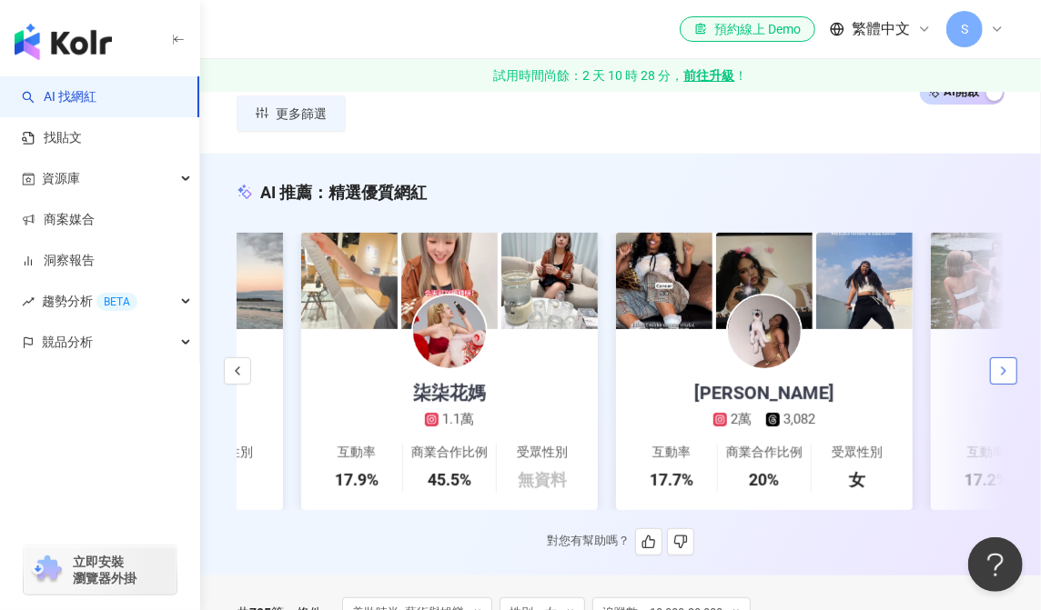
scroll to position [0, 629]
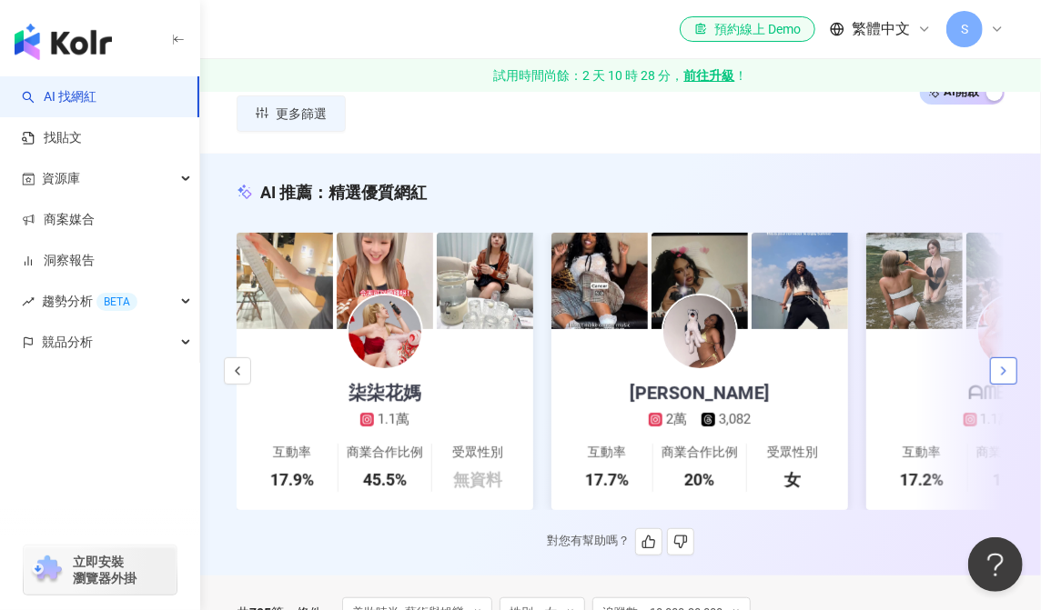
click at [869, 378] on icon "button" at bounding box center [1003, 371] width 15 height 15
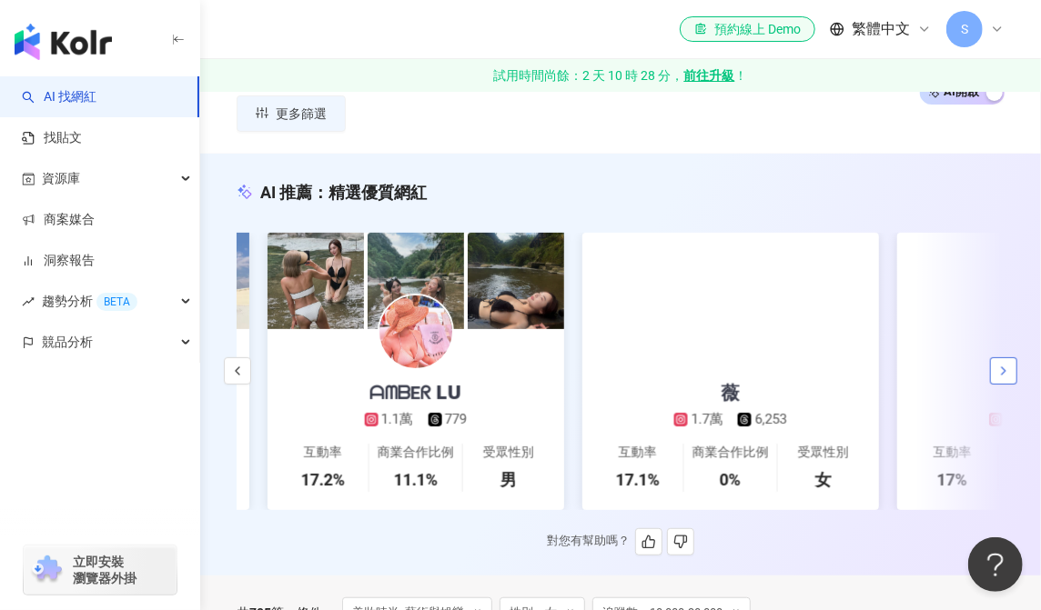
scroll to position [0, 1259]
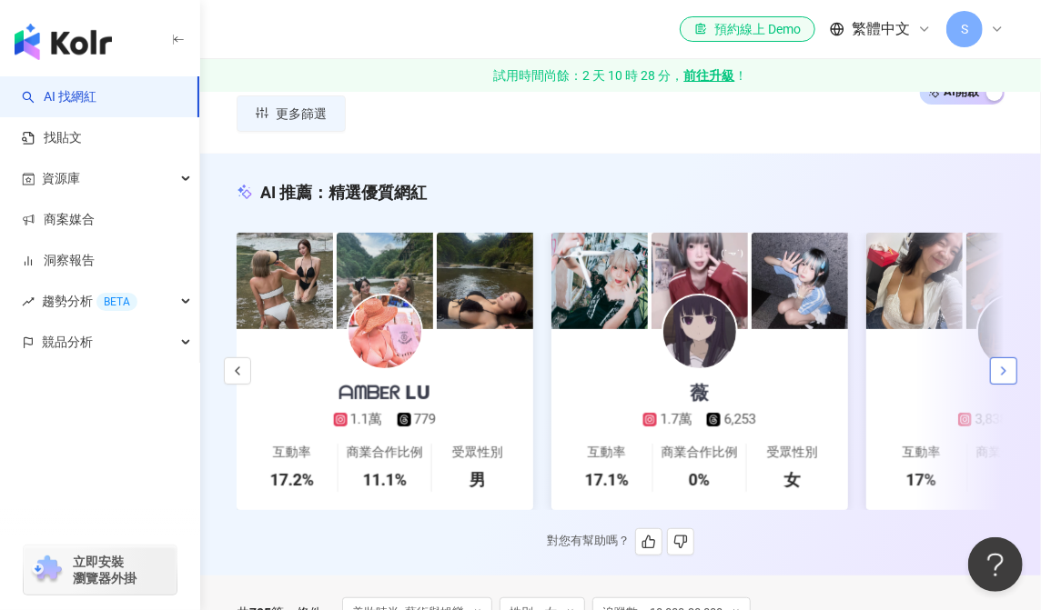
click at [869, 378] on icon "button" at bounding box center [1003, 371] width 15 height 15
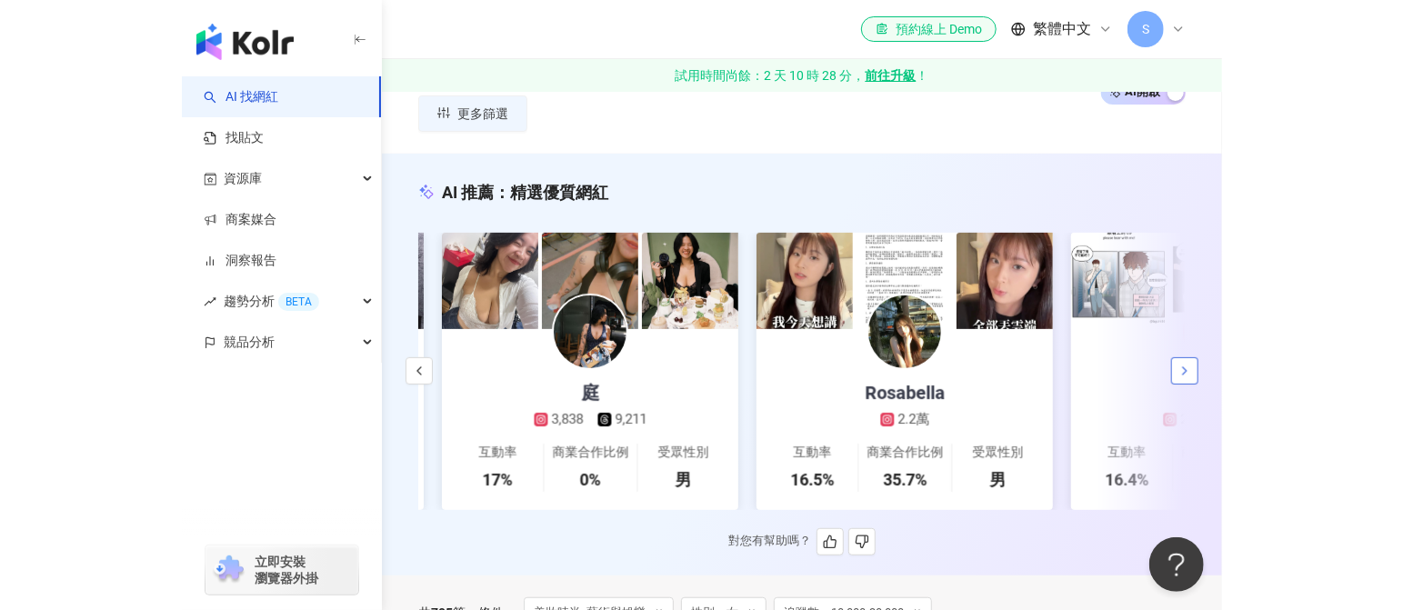
scroll to position [0, 1889]
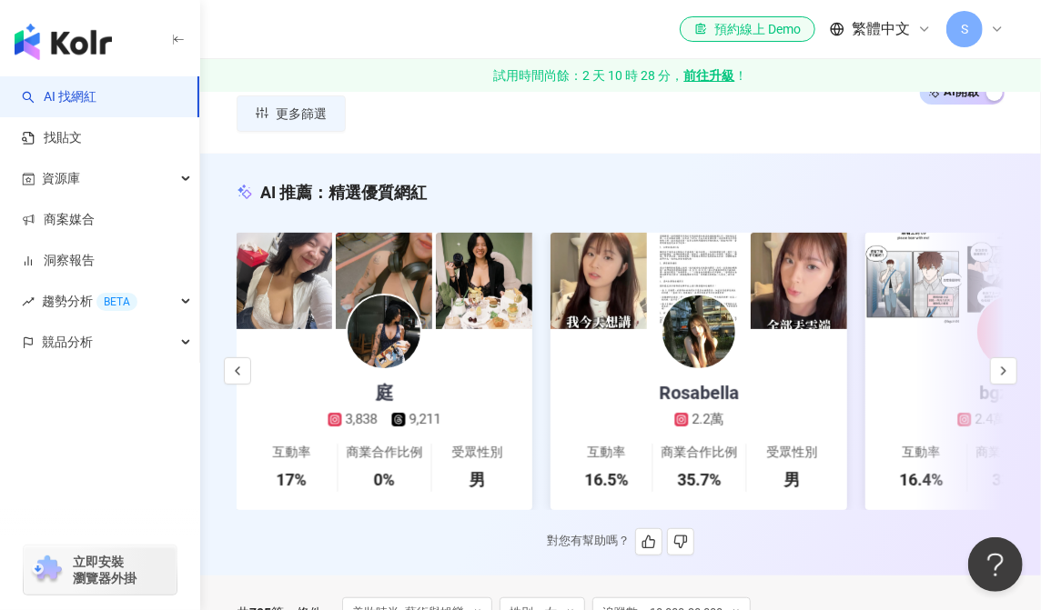
click at [736, 357] on div "Rosabella 2.2萬" at bounding box center [698, 379] width 116 height 100
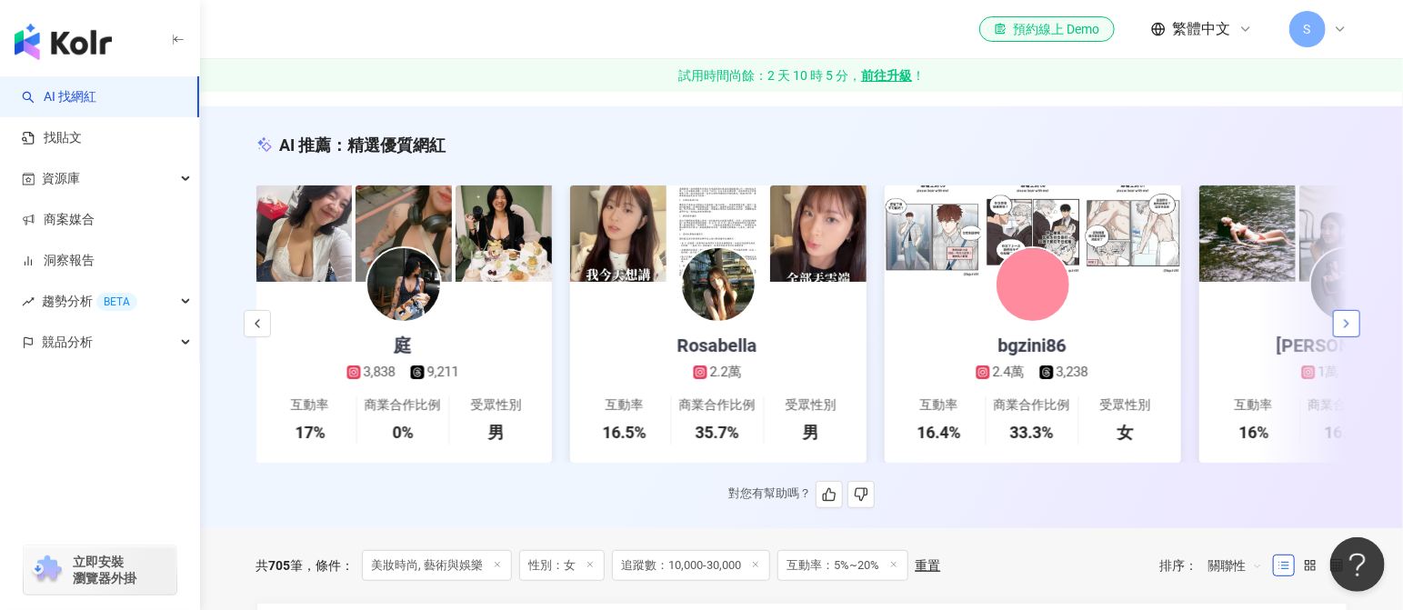
click at [869, 330] on icon "button" at bounding box center [1347, 324] width 15 height 15
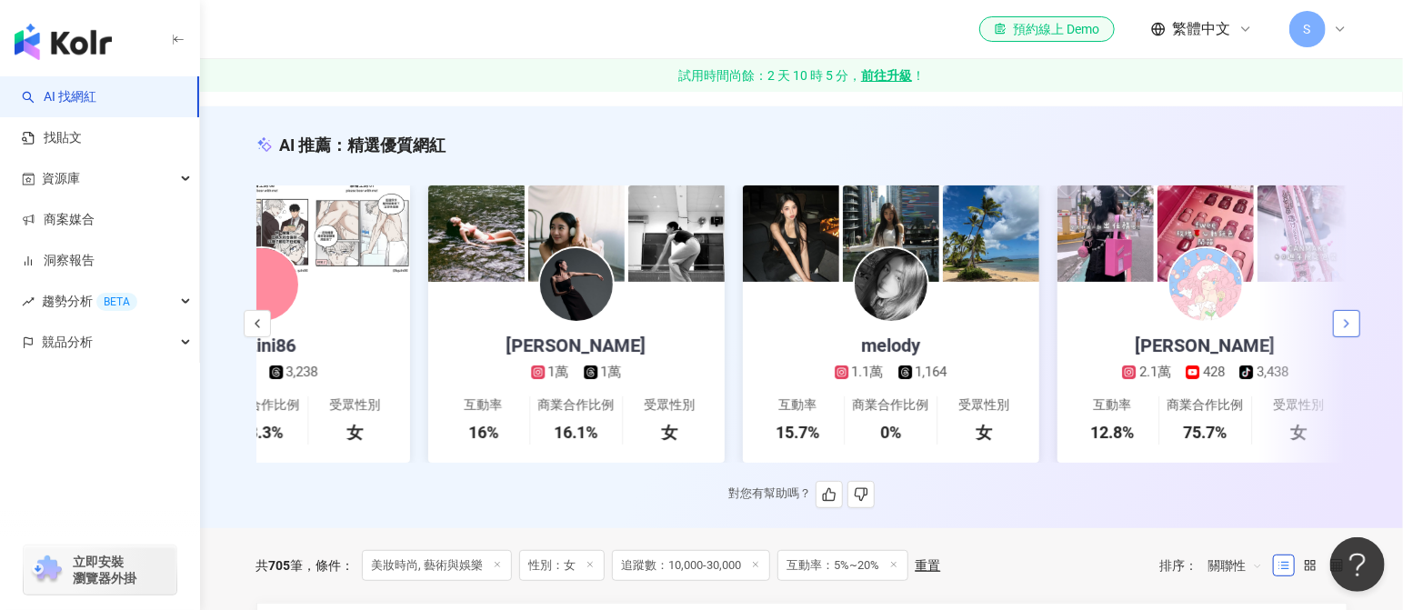
scroll to position [0, 2720]
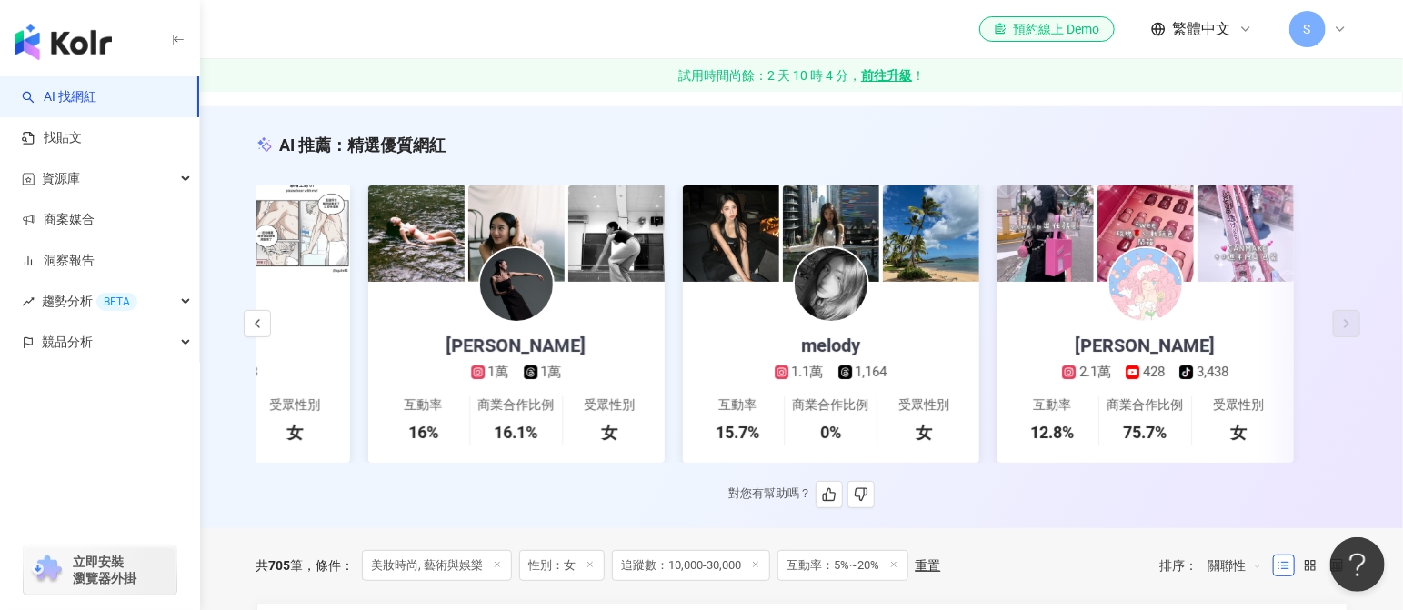
click at [869, 326] on div "melody 1.1萬 1,164" at bounding box center [831, 332] width 149 height 100
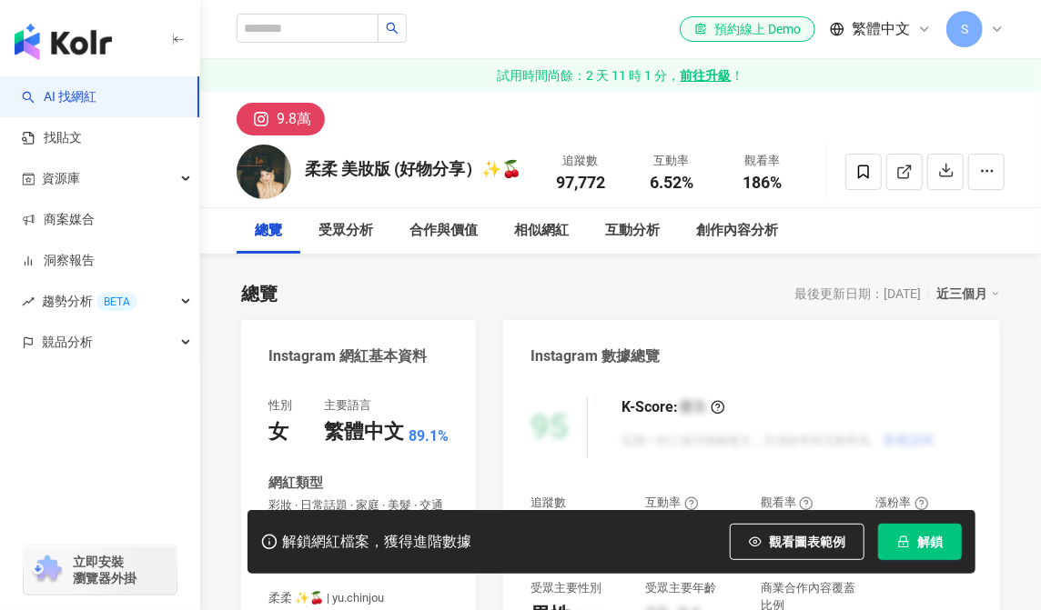
click at [292, 116] on div "9.8萬" at bounding box center [294, 118] width 35 height 25
click at [897, 178] on icon at bounding box center [904, 172] width 16 height 16
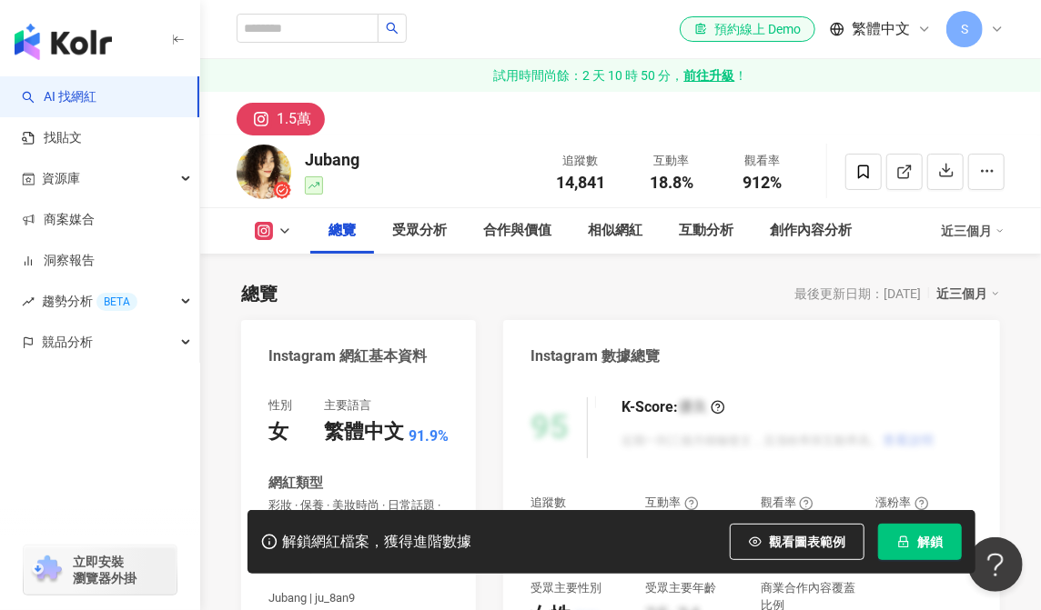
scroll to position [182, 0]
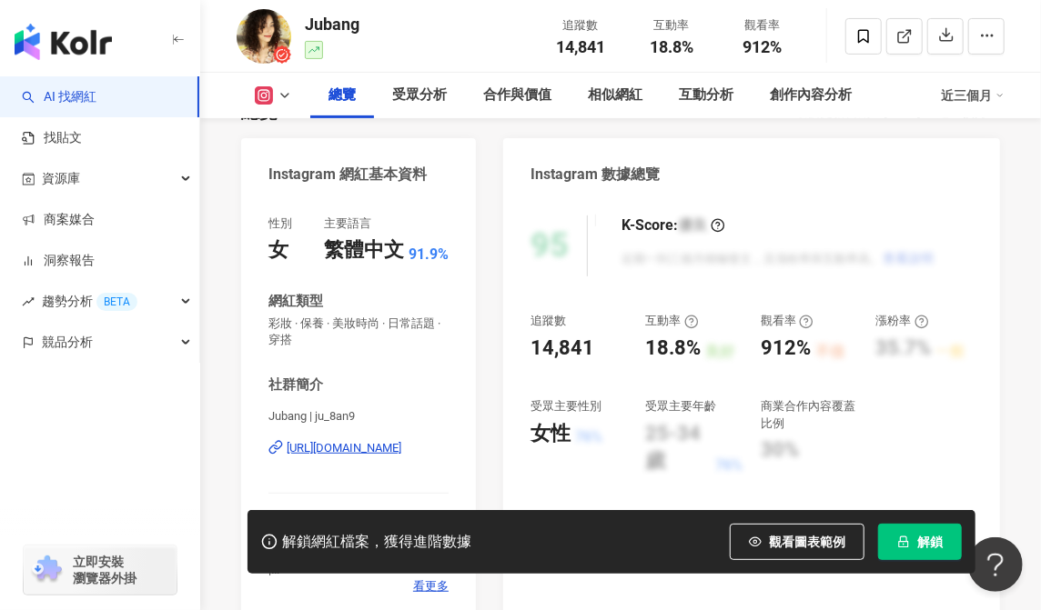
click at [399, 448] on div "https://www.instagram.com/ju_8an9/" at bounding box center [344, 448] width 115 height 16
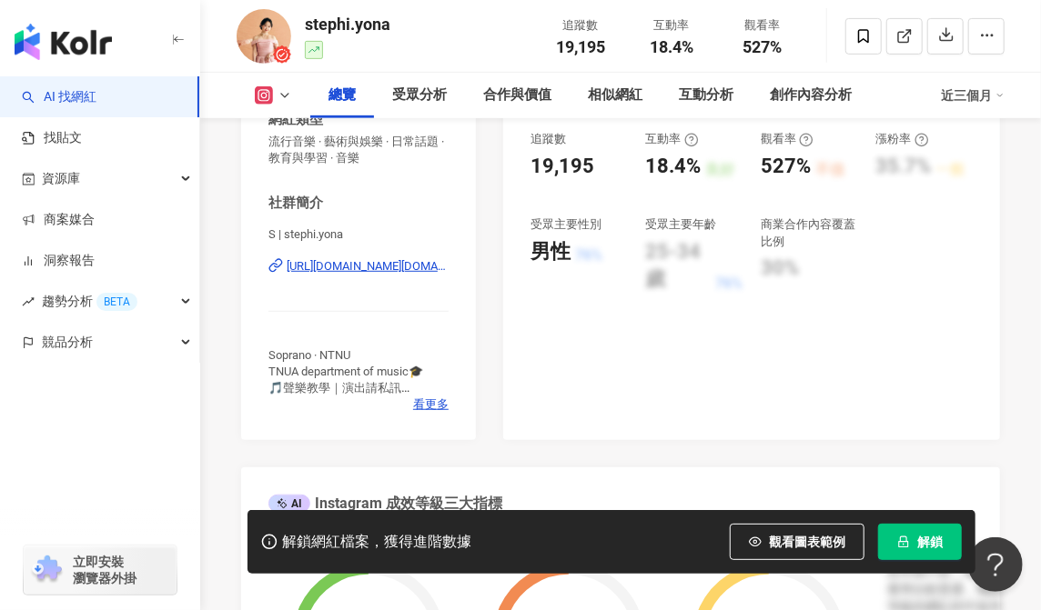
scroll to position [182, 0]
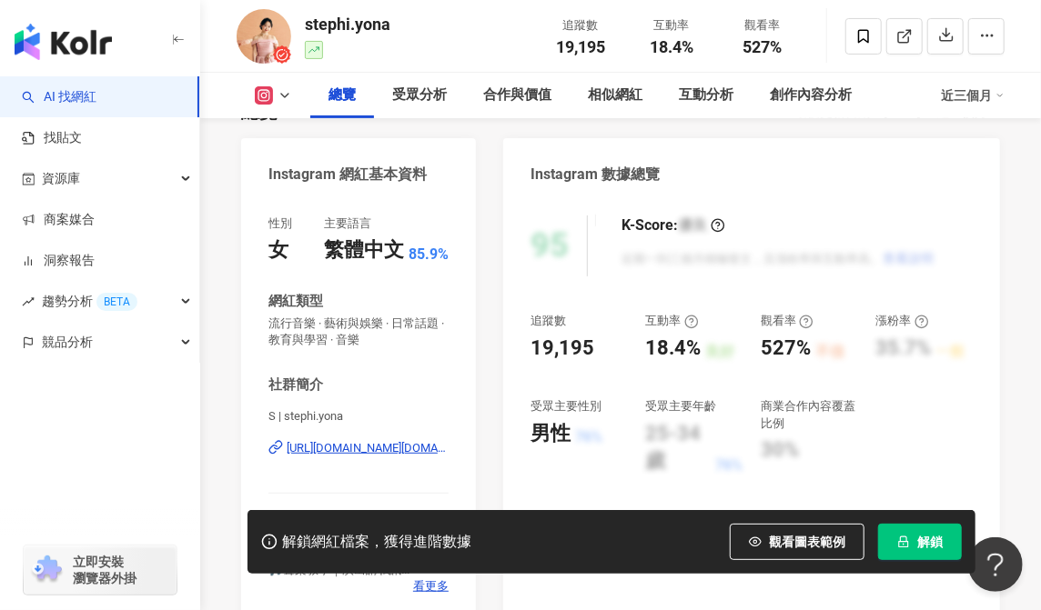
click at [393, 452] on div "https://www.instagram.com/stephi.yona/" at bounding box center [368, 448] width 162 height 16
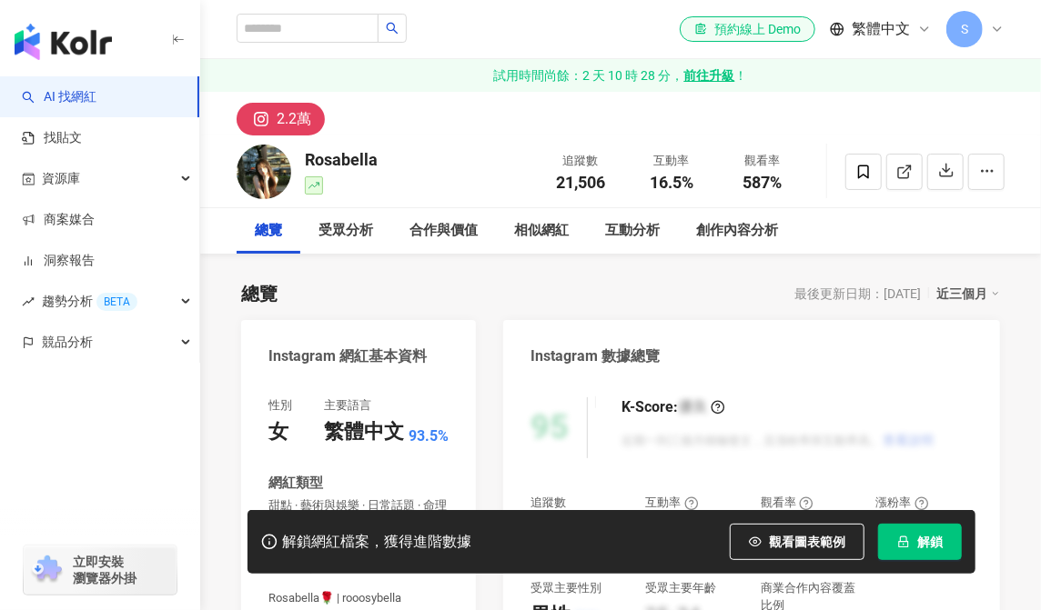
click at [386, 354] on div "Instagram 網紅基本資料" at bounding box center [347, 357] width 158 height 20
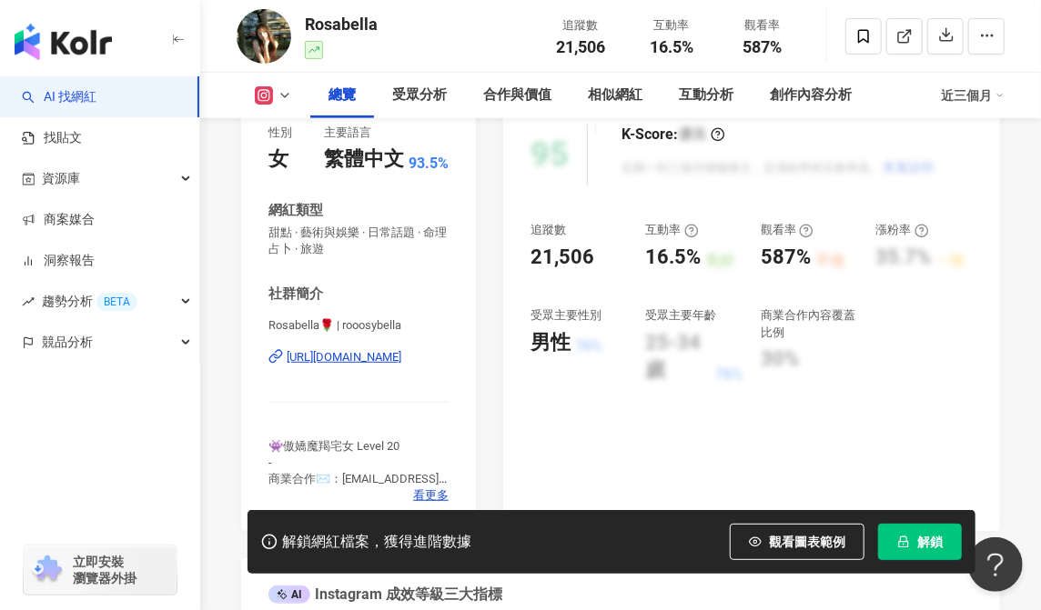
click at [388, 360] on div "[URL][DOMAIN_NAME]" at bounding box center [344, 357] width 115 height 16
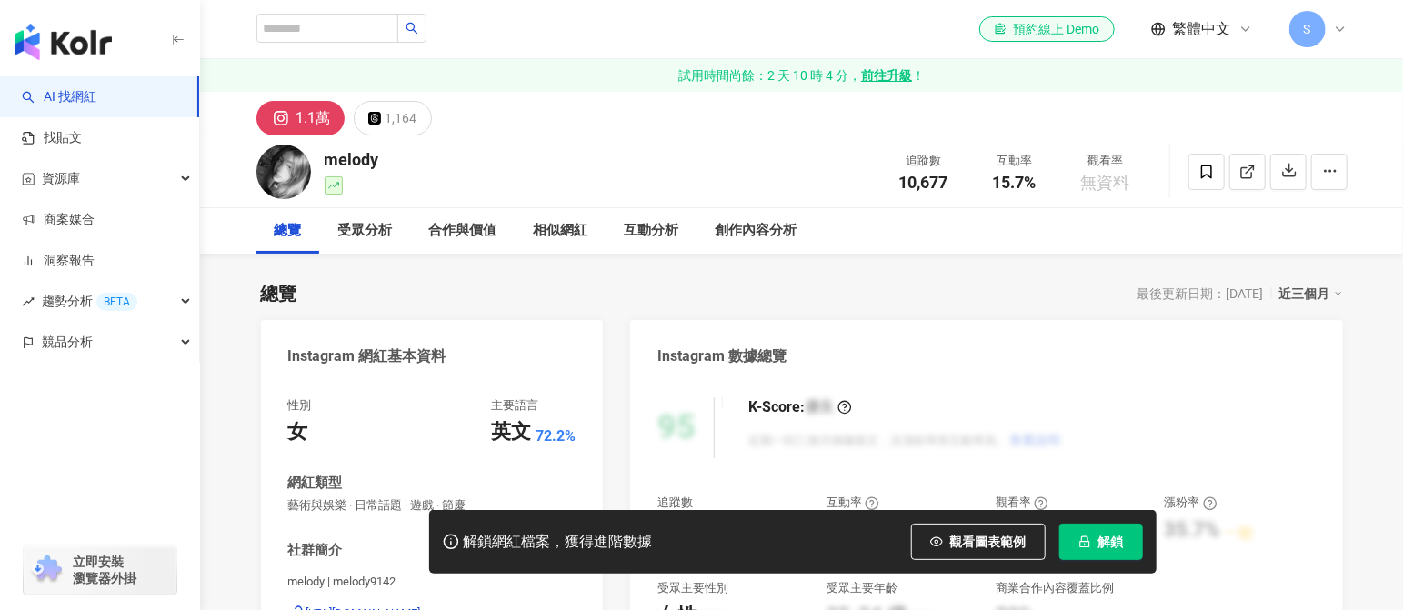
scroll to position [182, 0]
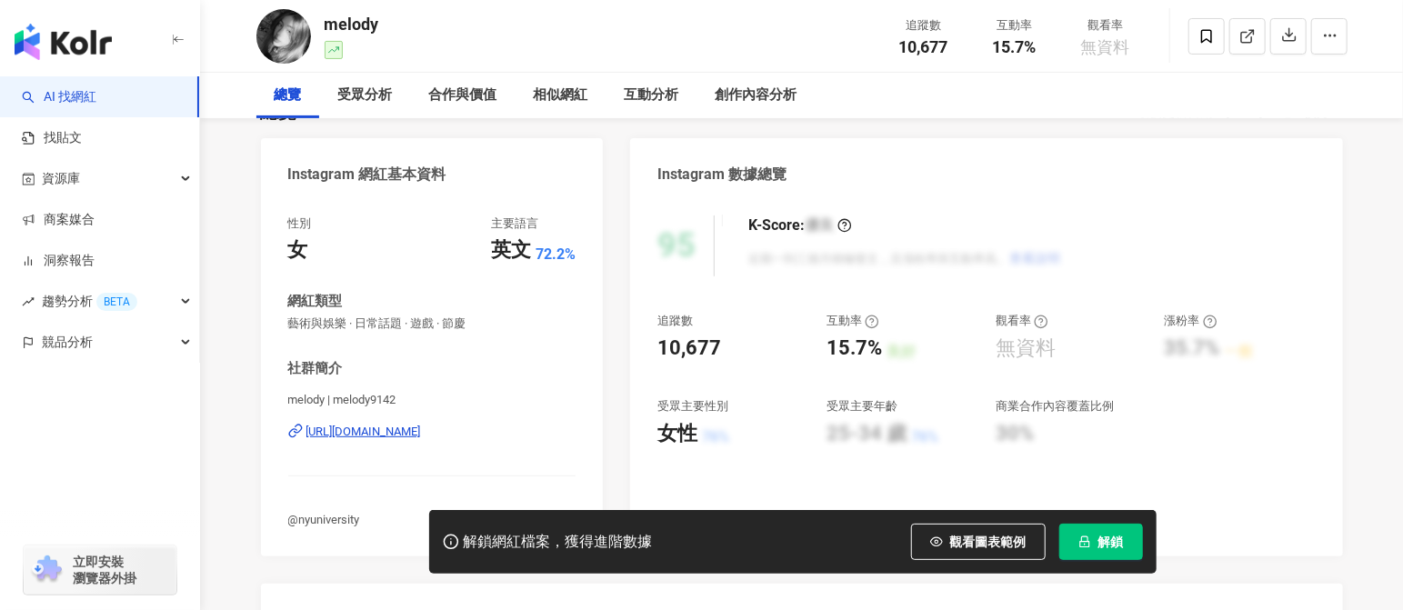
click at [398, 433] on div "https://www.instagram.com/melody9142/" at bounding box center [364, 432] width 115 height 16
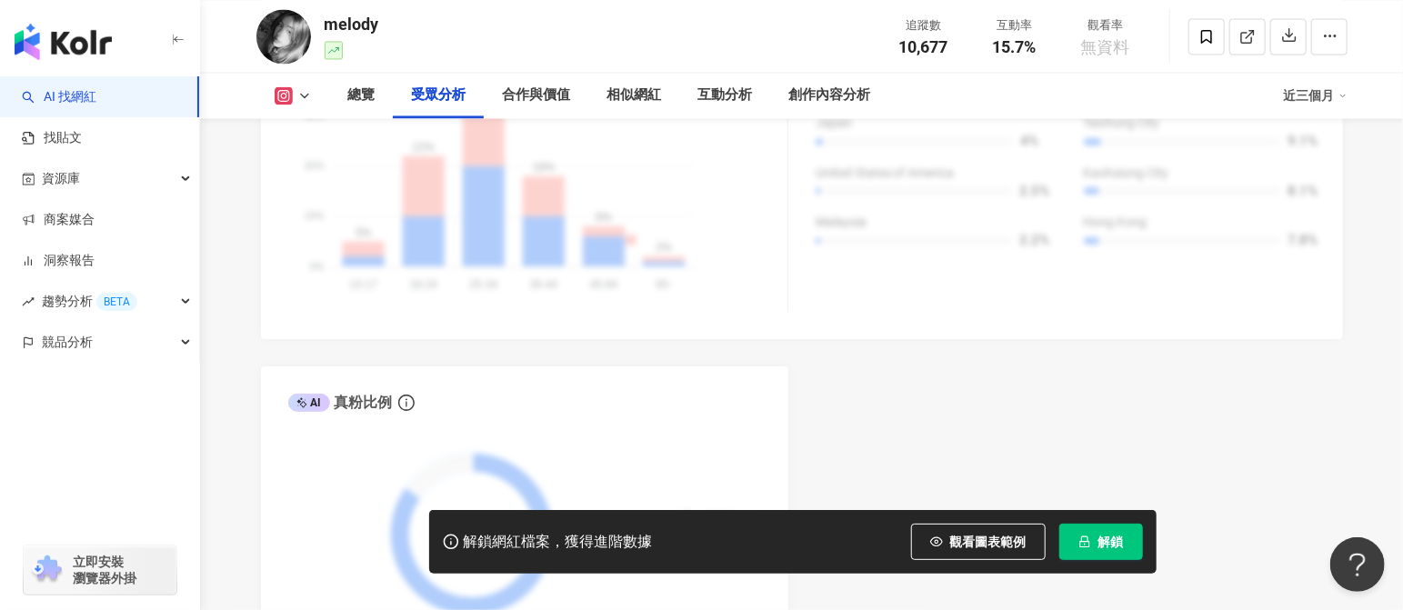
scroll to position [1728, 0]
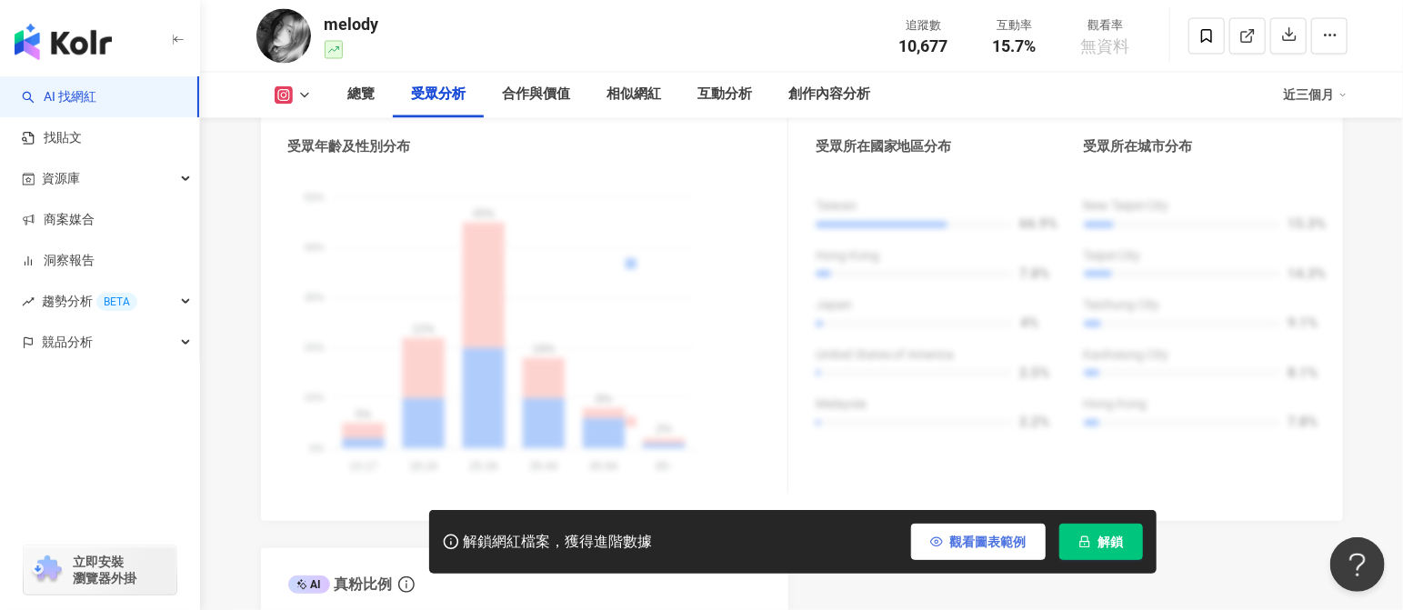
click at [984, 549] on span "觀看圖表範例" at bounding box center [988, 542] width 76 height 15
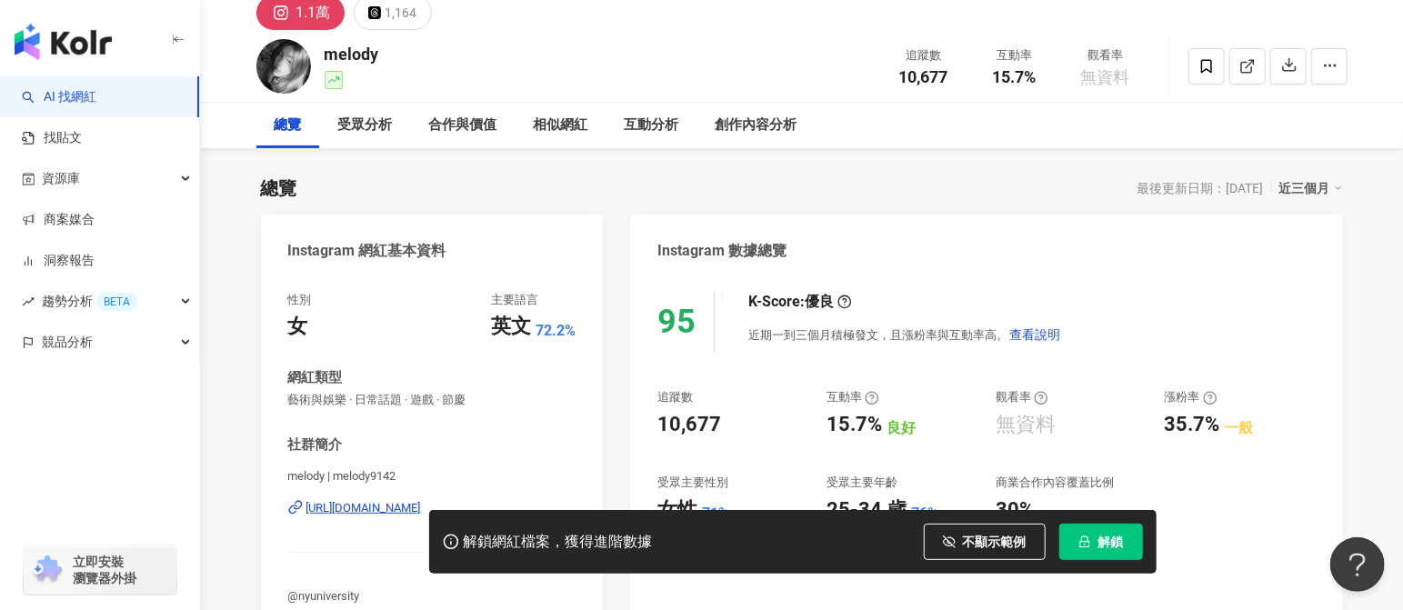
scroll to position [0, 0]
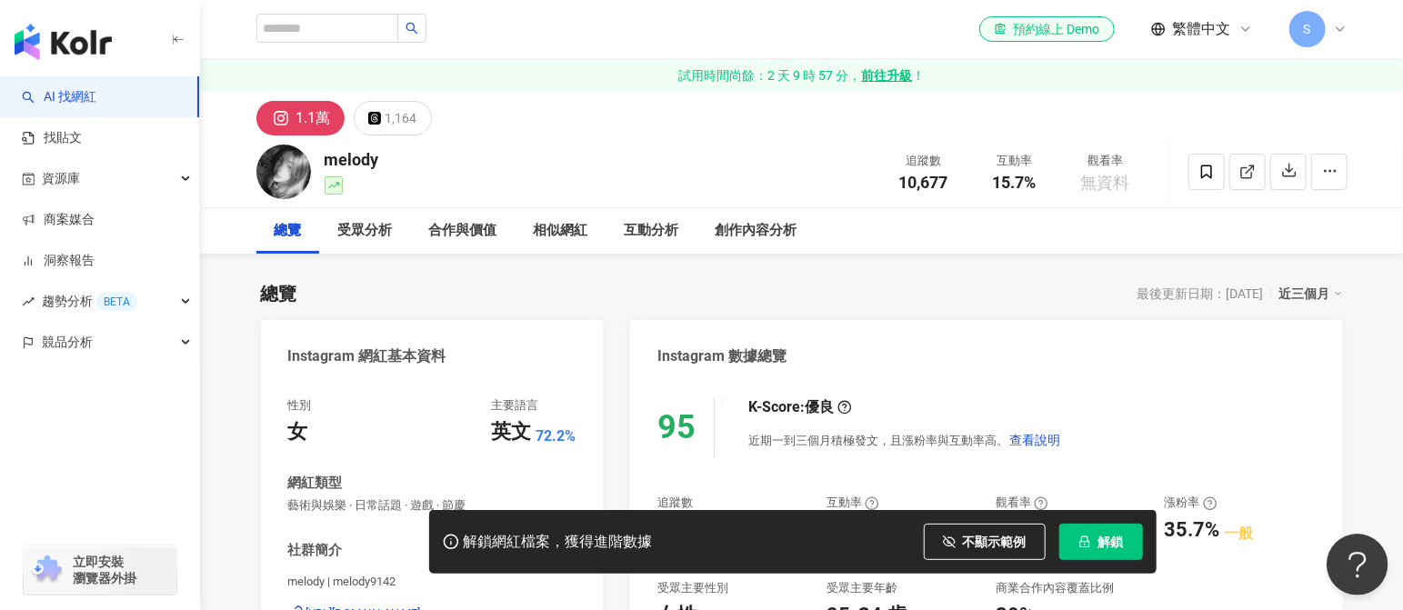
click at [900, 72] on strong "前往升級" at bounding box center [886, 75] width 51 height 18
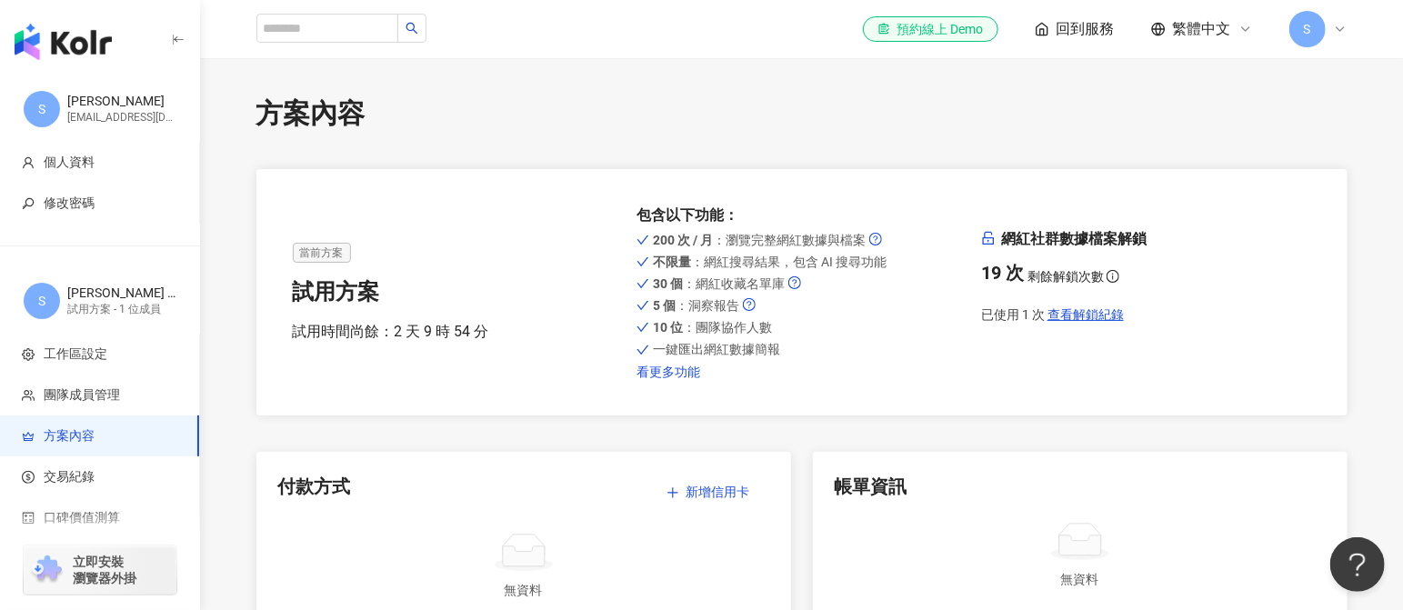
click at [689, 373] on link "看更多功能" at bounding box center [802, 372] width 330 height 15
